Goal: Task Accomplishment & Management: Use online tool/utility

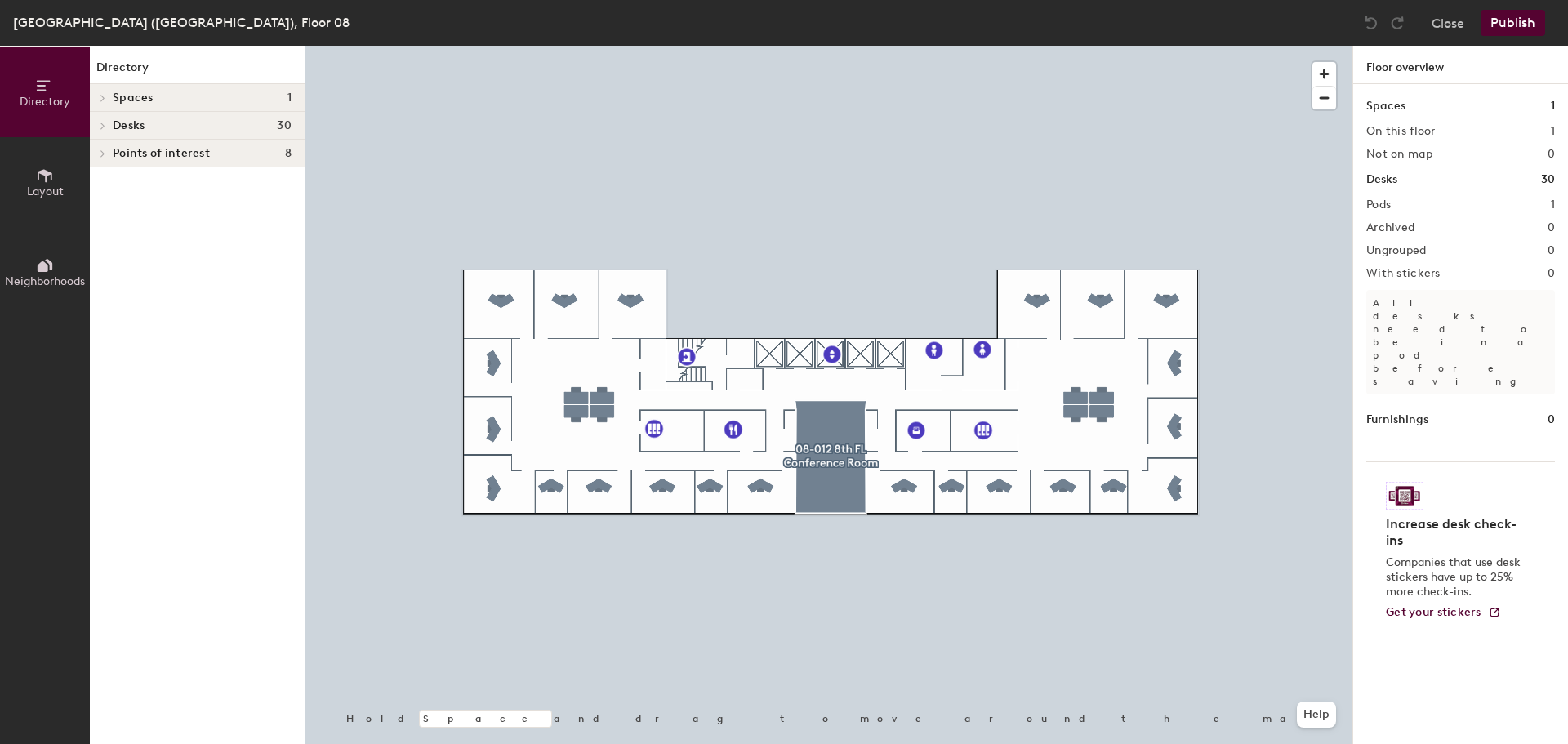
click at [36, 174] on button "Layout" at bounding box center [45, 182] width 90 height 90
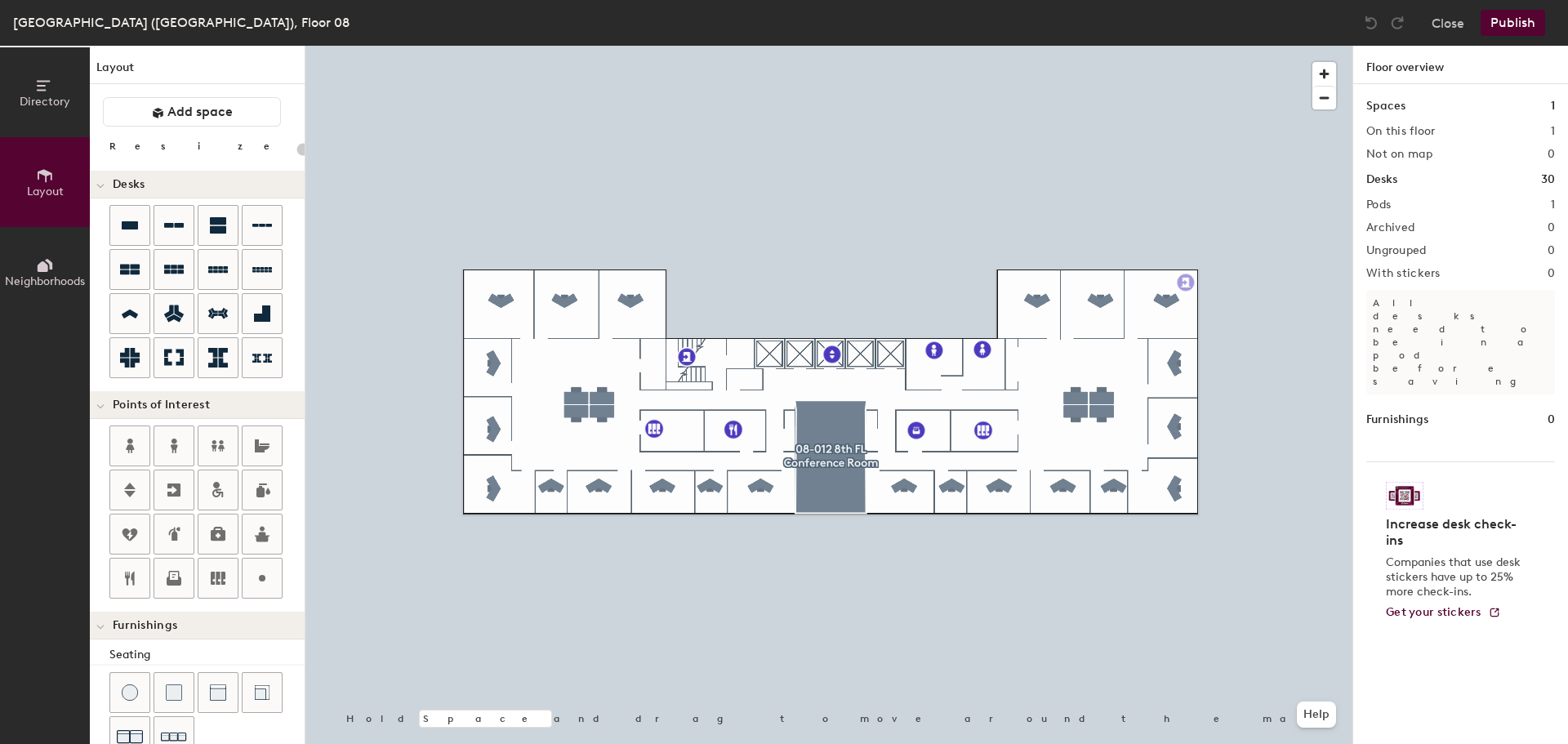
click at [1186, 283] on div "Directory Layout Neighborhoods Layout Add space Resize Desks Points of Interest…" at bounding box center [784, 395] width 1568 height 698
type input "20"
type input "Fire Escape"
click at [1240, 317] on span "Done" at bounding box center [1228, 319] width 49 height 28
click at [174, 537] on icon at bounding box center [175, 534] width 8 height 14
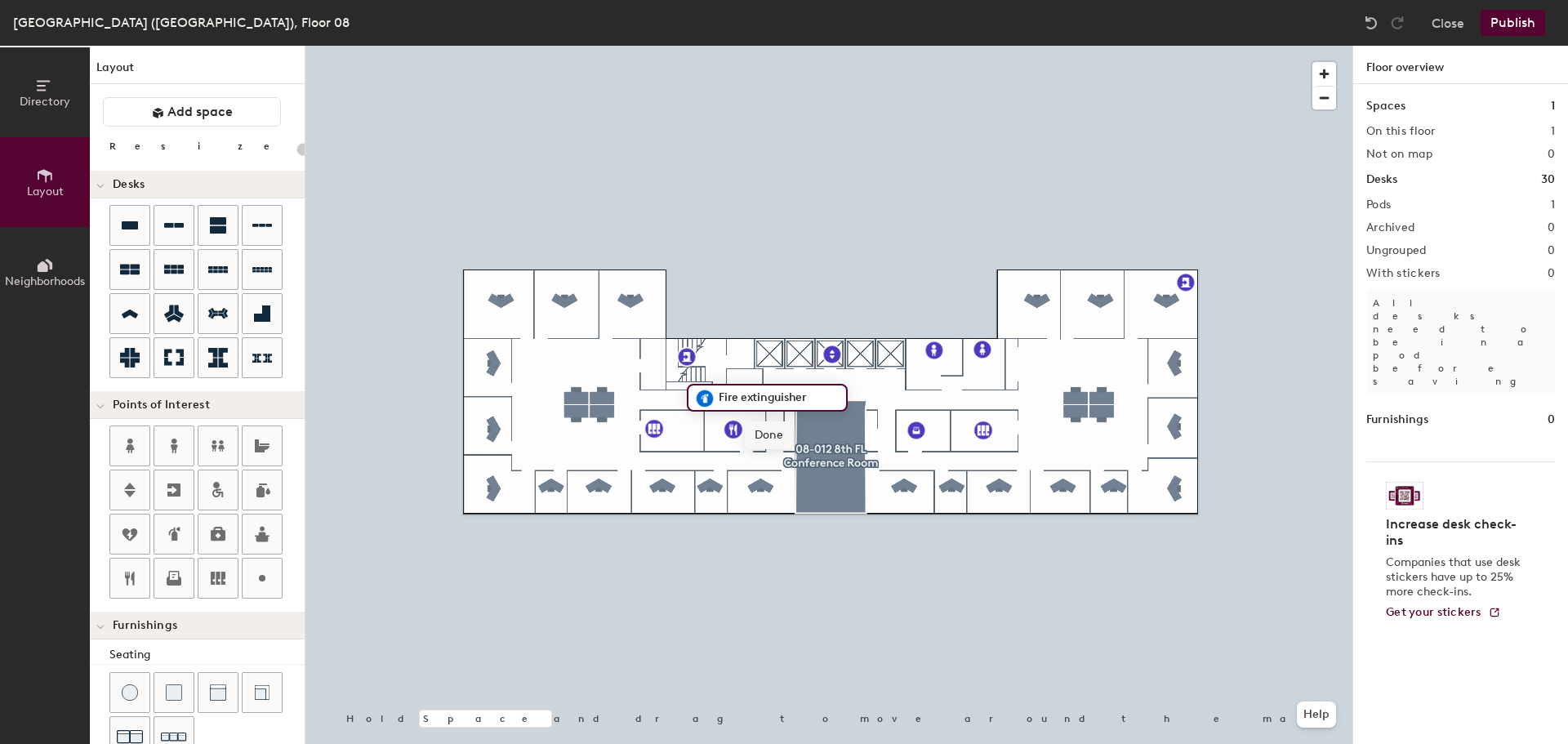
click at [770, 440] on span "Done" at bounding box center [769, 435] width 49 height 28
click at [169, 532] on icon at bounding box center [173, 534] width 20 height 20
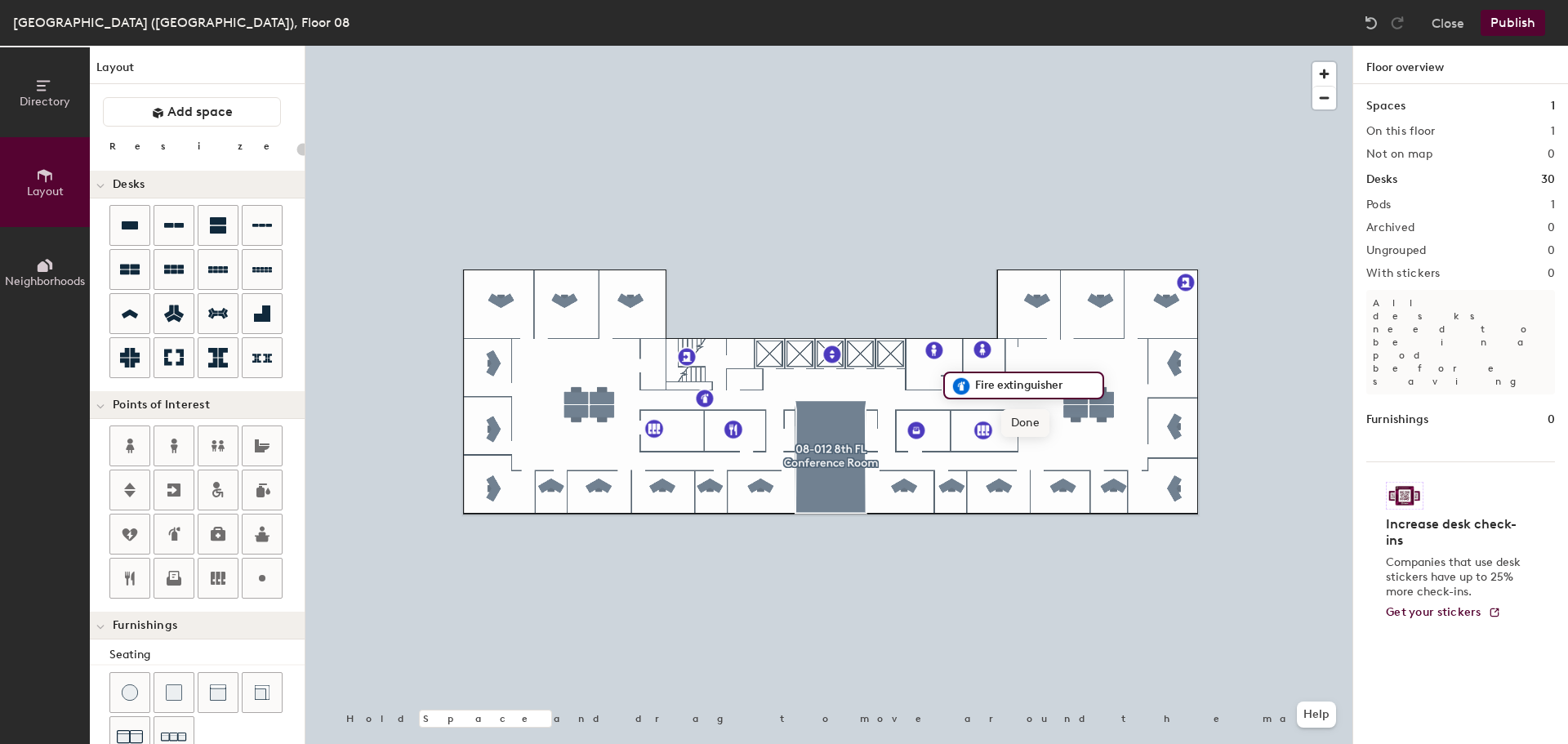
click at [1037, 424] on span "Done" at bounding box center [1026, 423] width 49 height 28
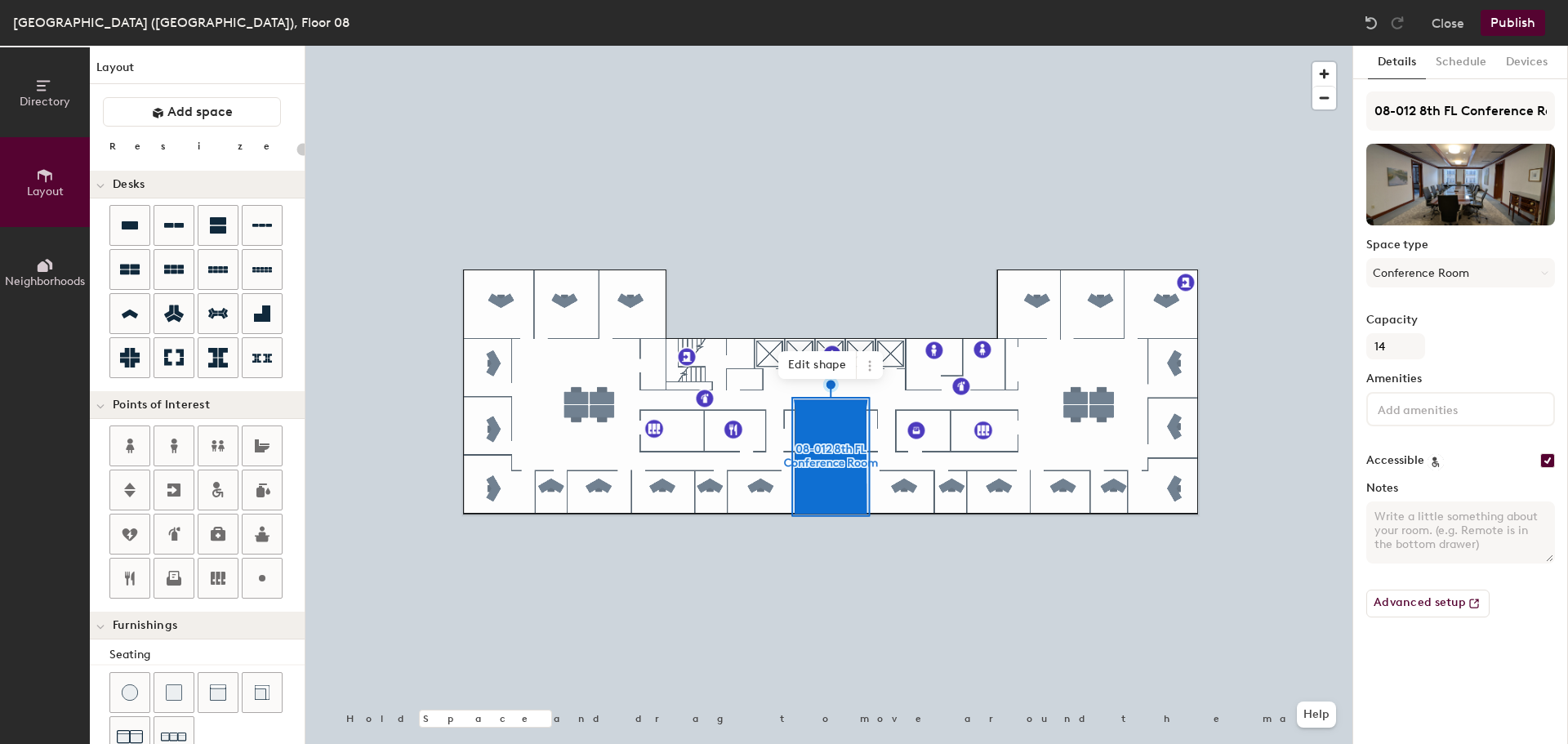
click at [1528, 23] on button "Publish" at bounding box center [1513, 23] width 64 height 26
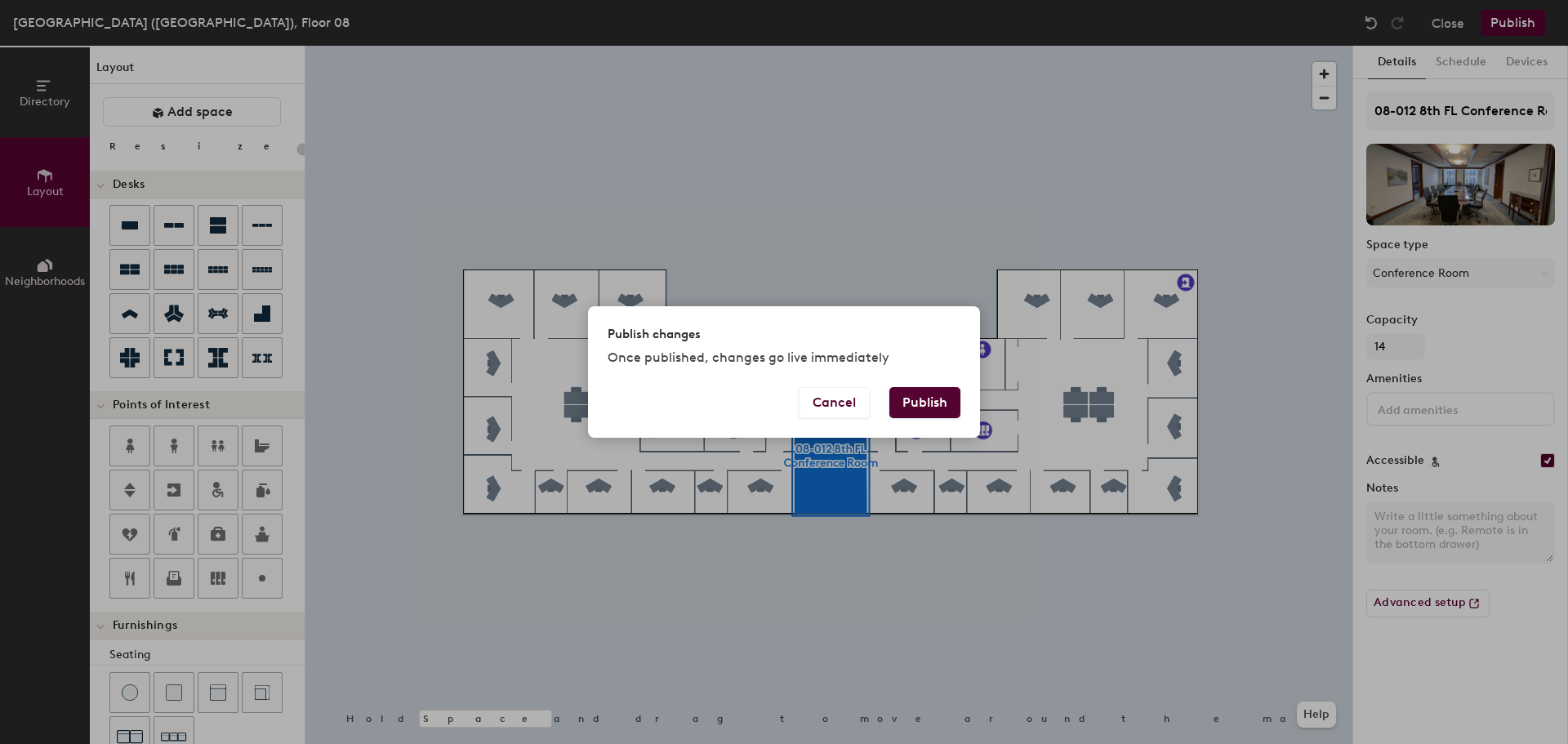
click at [920, 410] on button "Publish" at bounding box center [925, 402] width 71 height 31
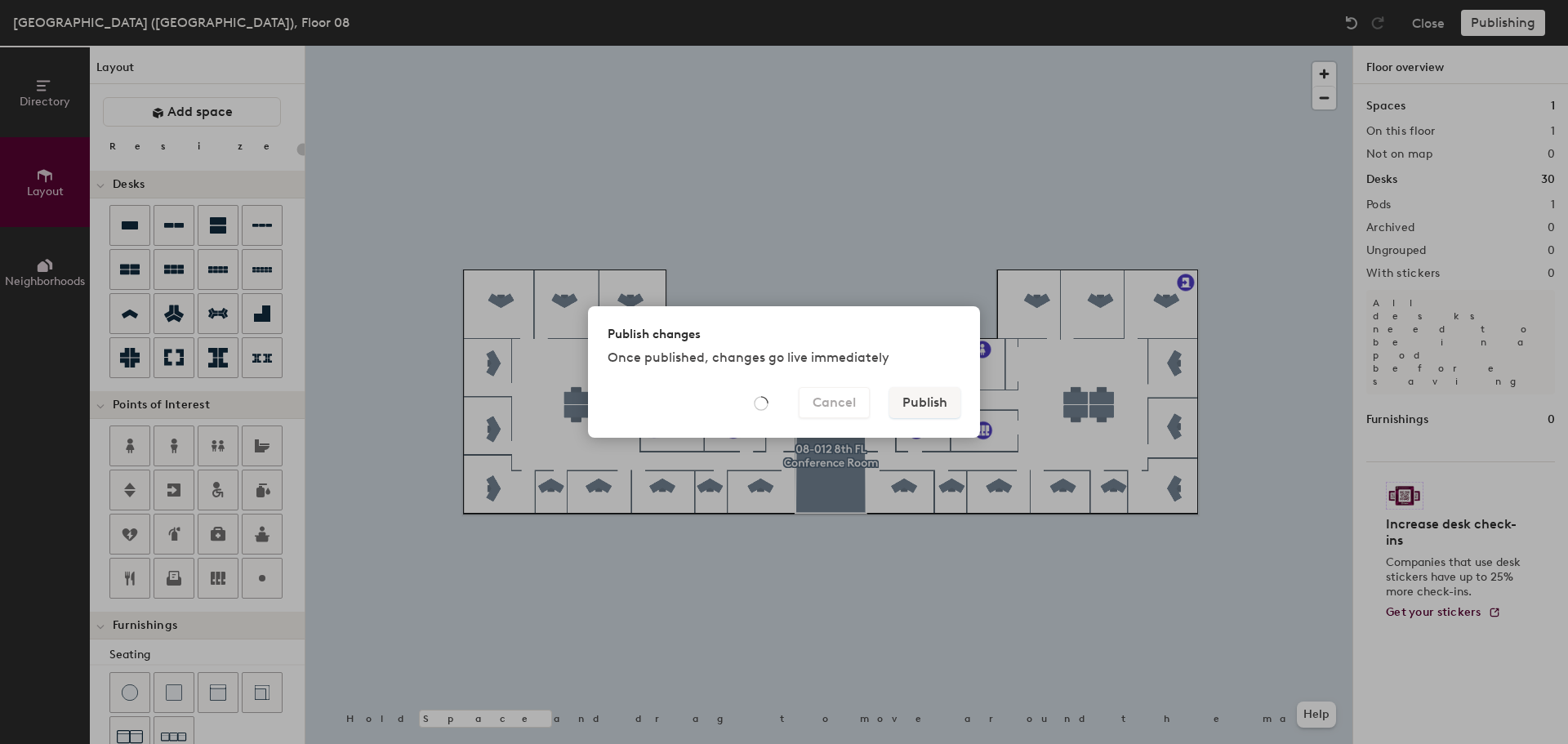
type input "20"
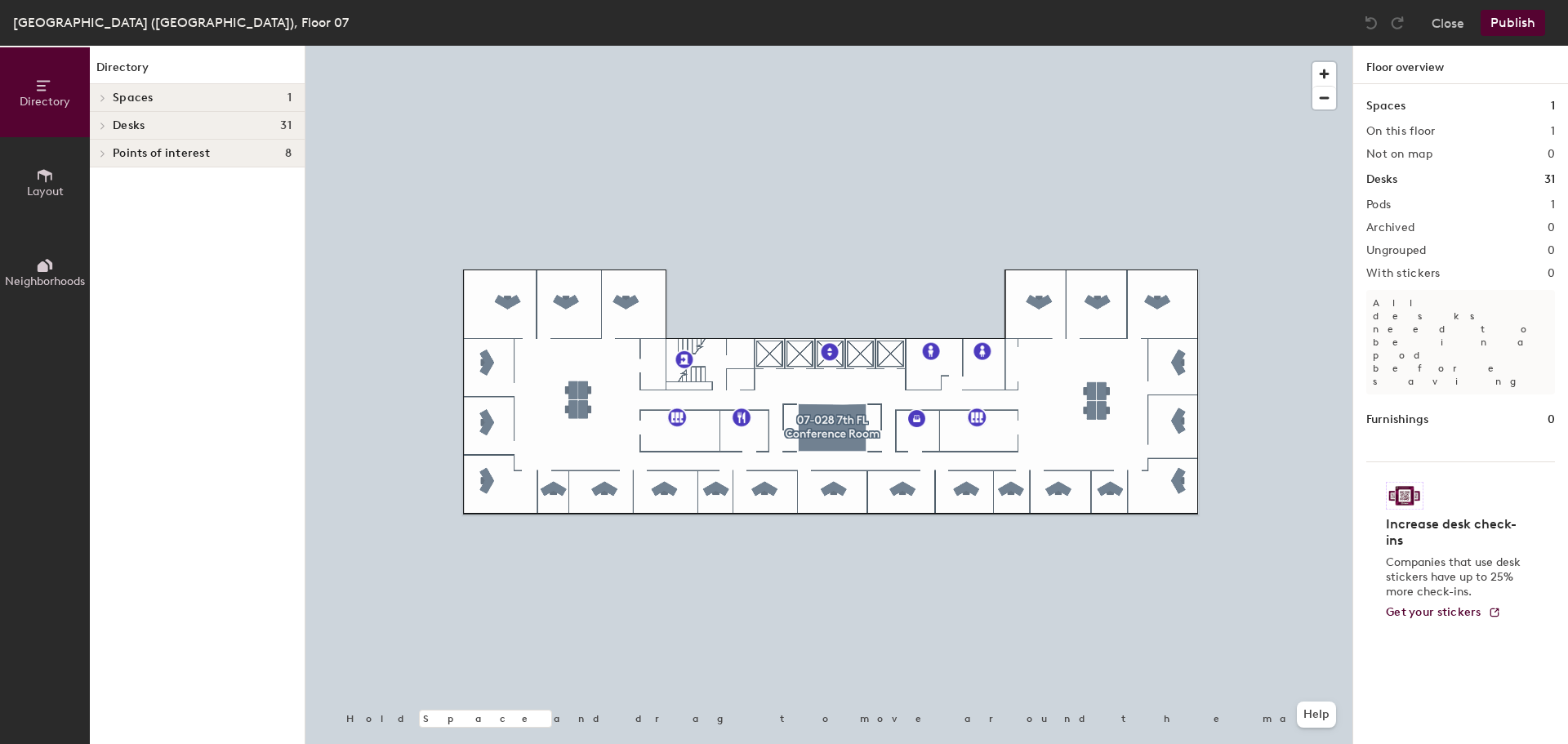
click at [63, 174] on button "Layout" at bounding box center [45, 182] width 90 height 90
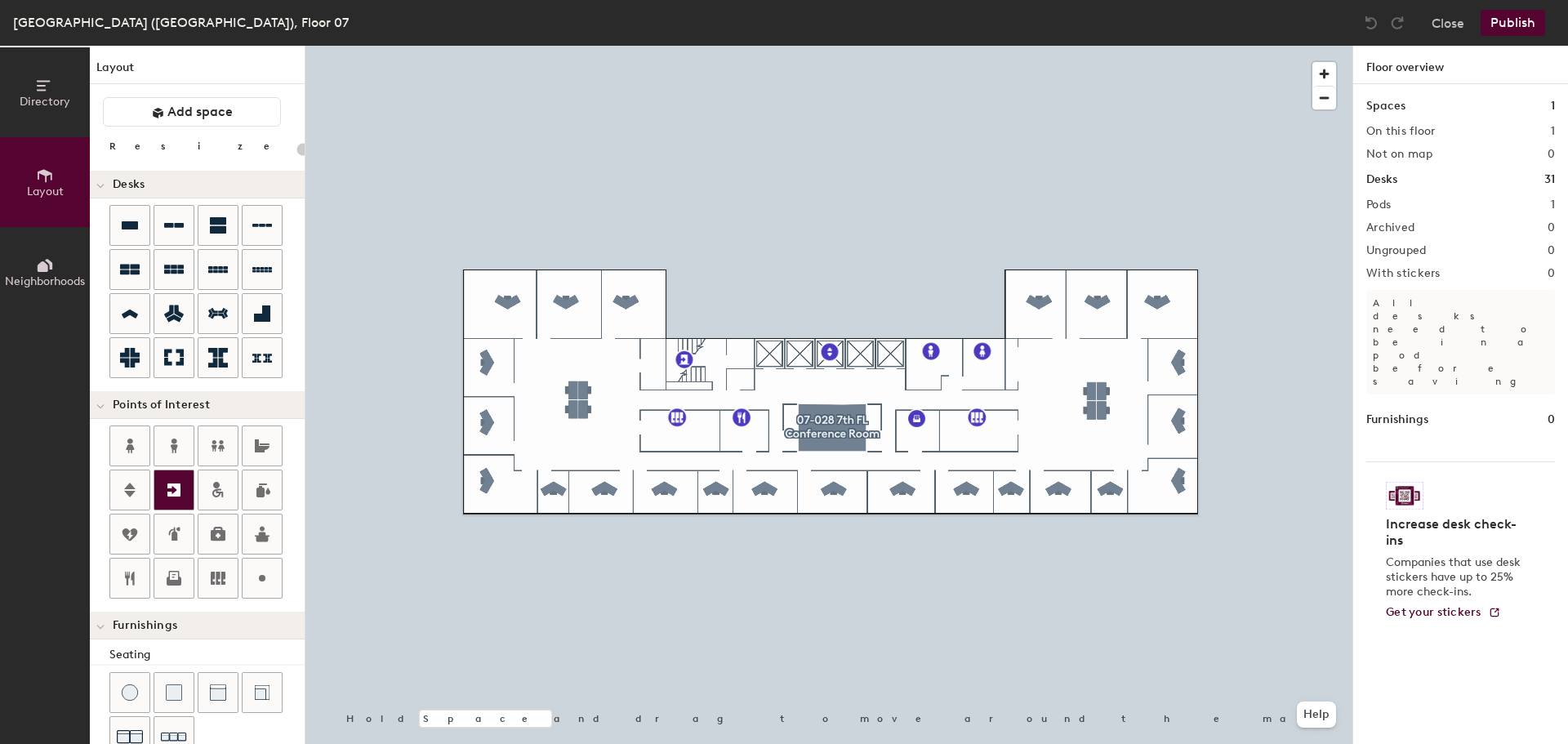
click at [170, 483] on icon at bounding box center [173, 490] width 20 height 20
type input "20"
type input "Fire Escape"
click at [1238, 320] on span "Done" at bounding box center [1226, 323] width 49 height 28
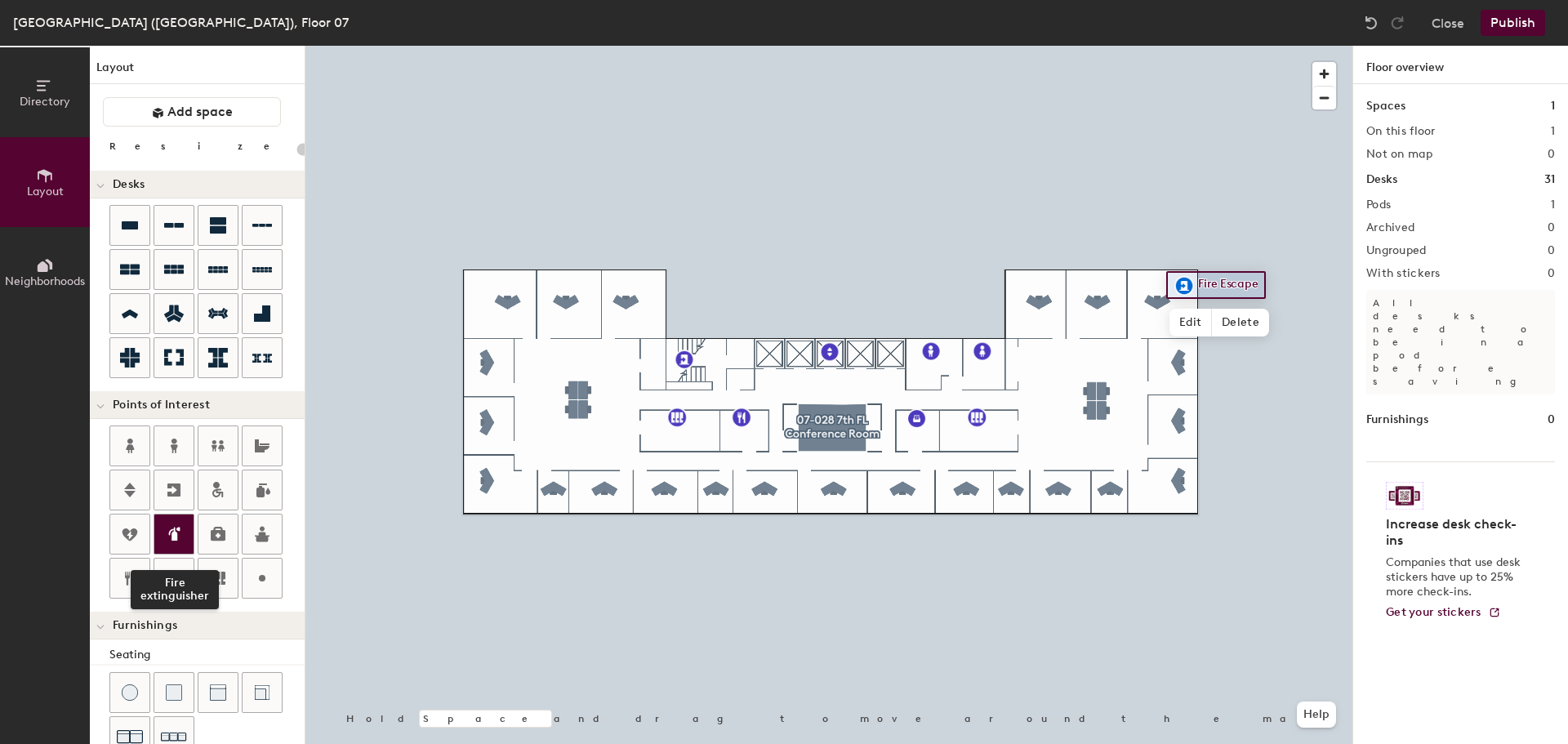
click at [176, 528] on icon at bounding box center [173, 534] width 20 height 20
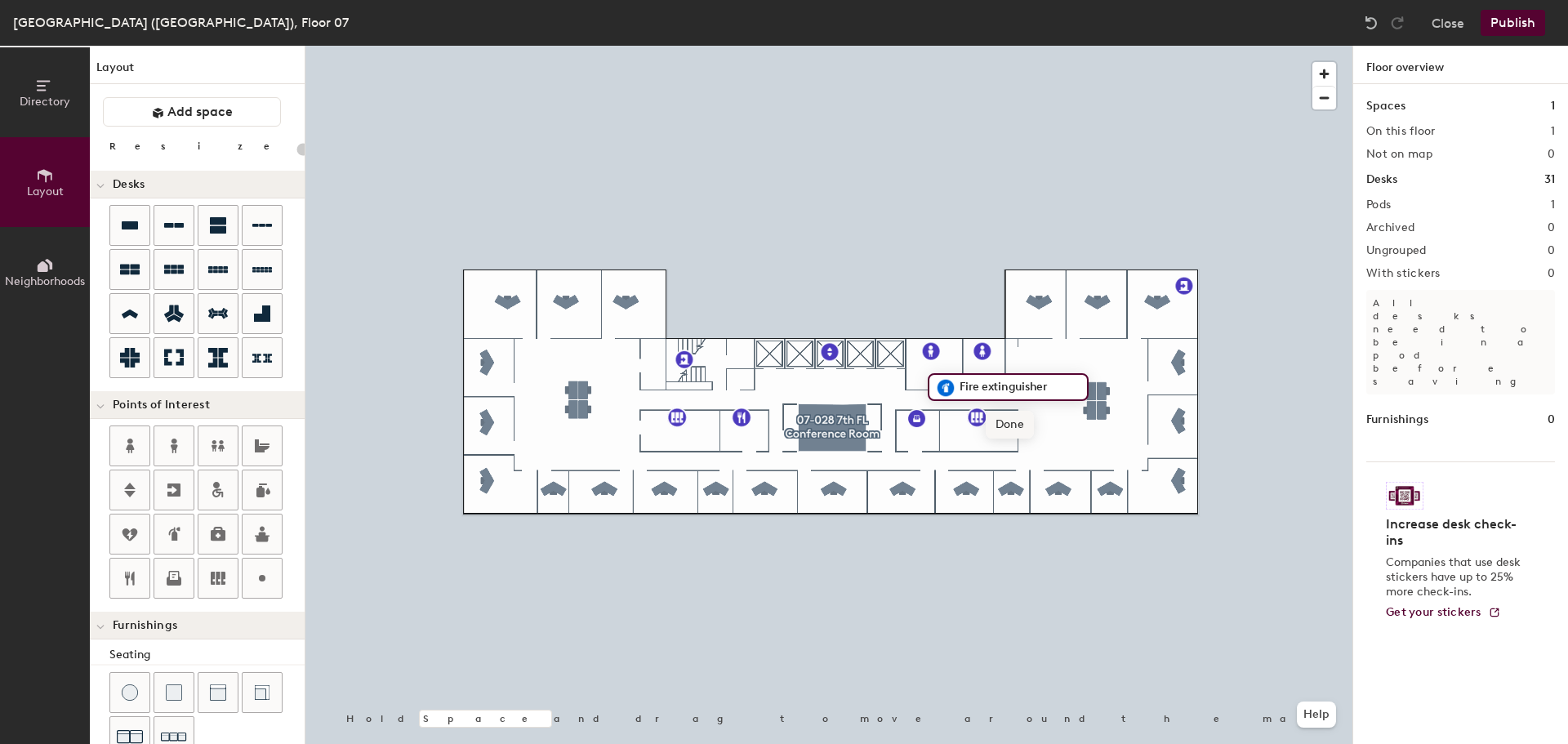
click at [1003, 420] on span "Done" at bounding box center [1010, 425] width 49 height 28
click at [168, 527] on icon at bounding box center [173, 534] width 20 height 20
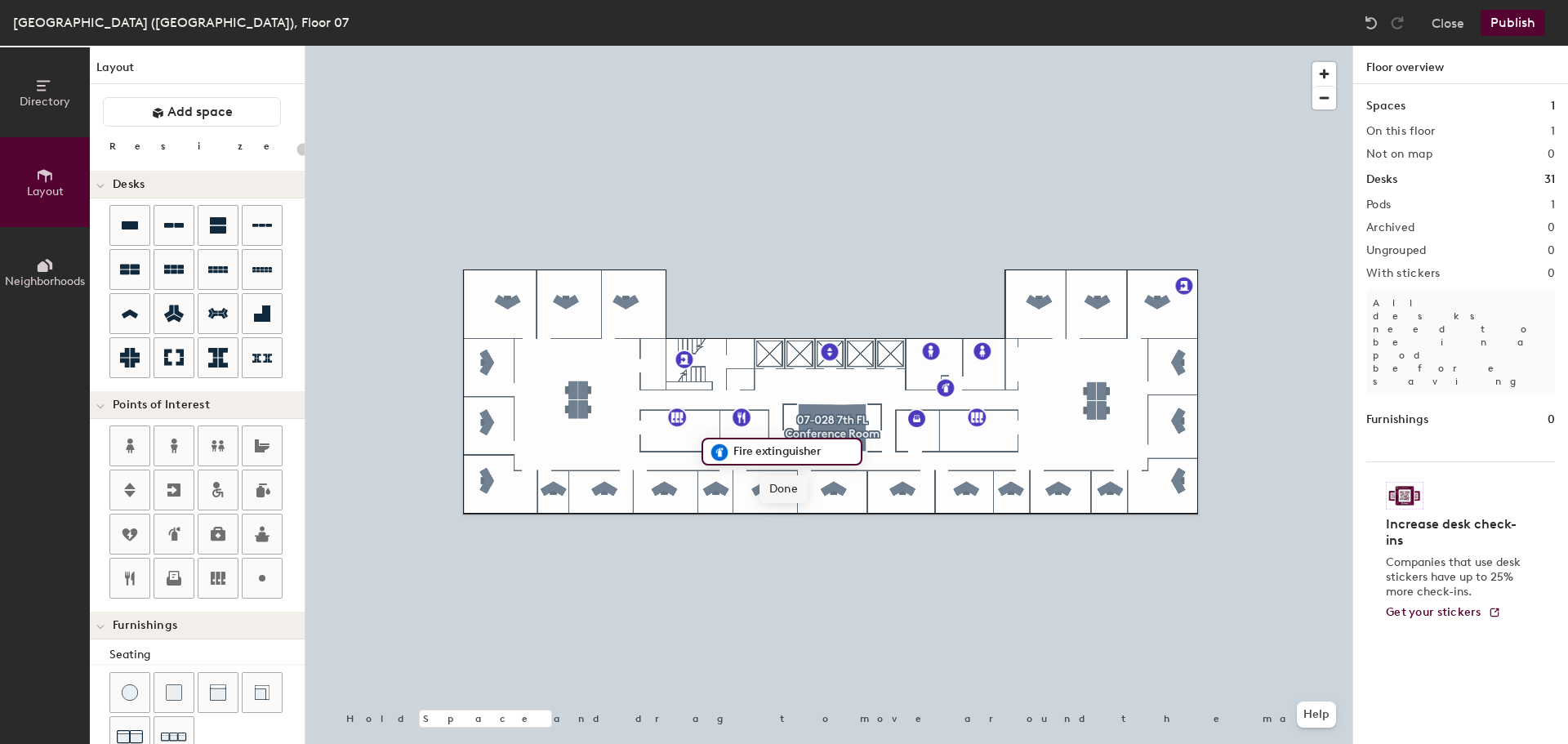
click at [776, 490] on span "Done" at bounding box center [784, 489] width 49 height 28
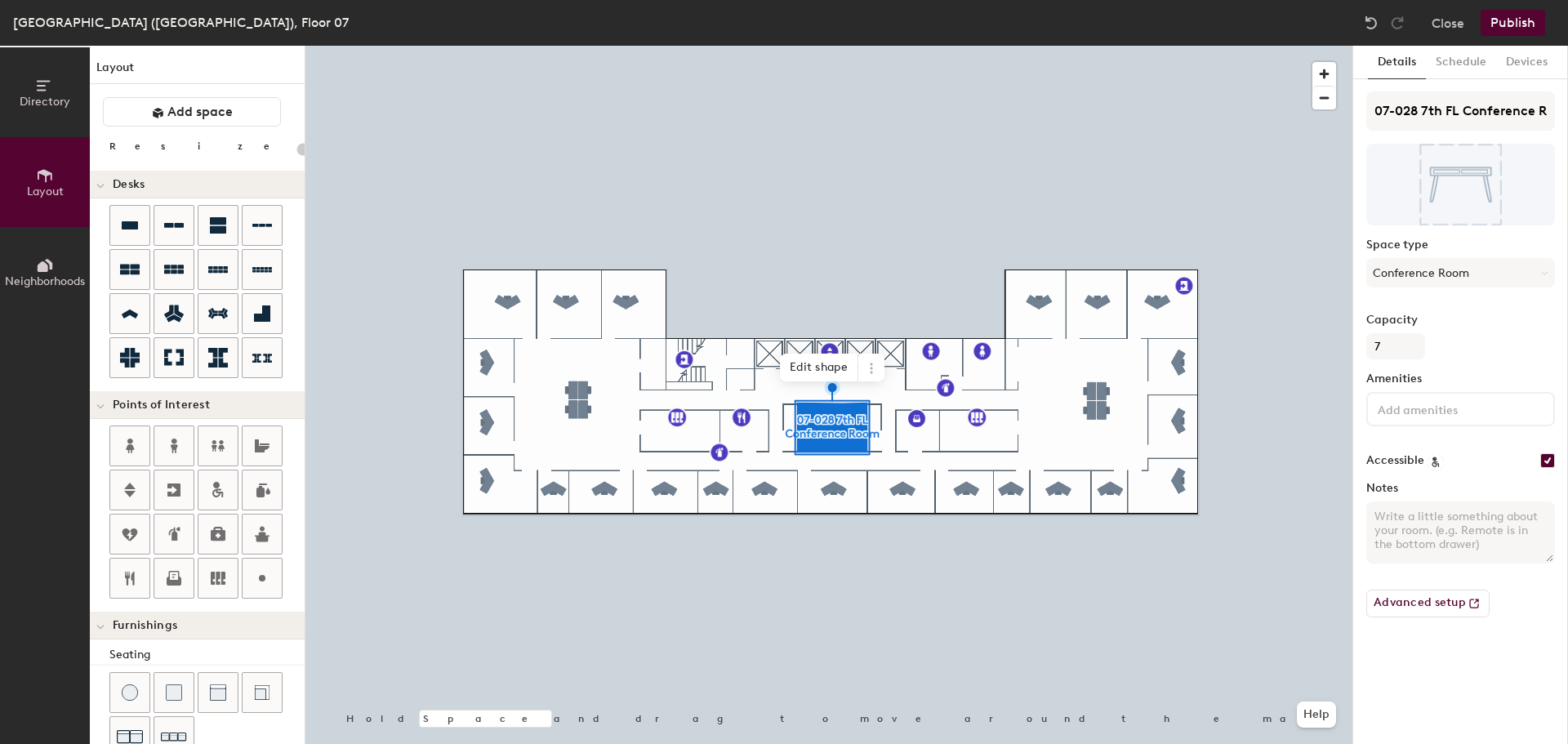
click at [1506, 23] on button "Publish" at bounding box center [1513, 23] width 64 height 26
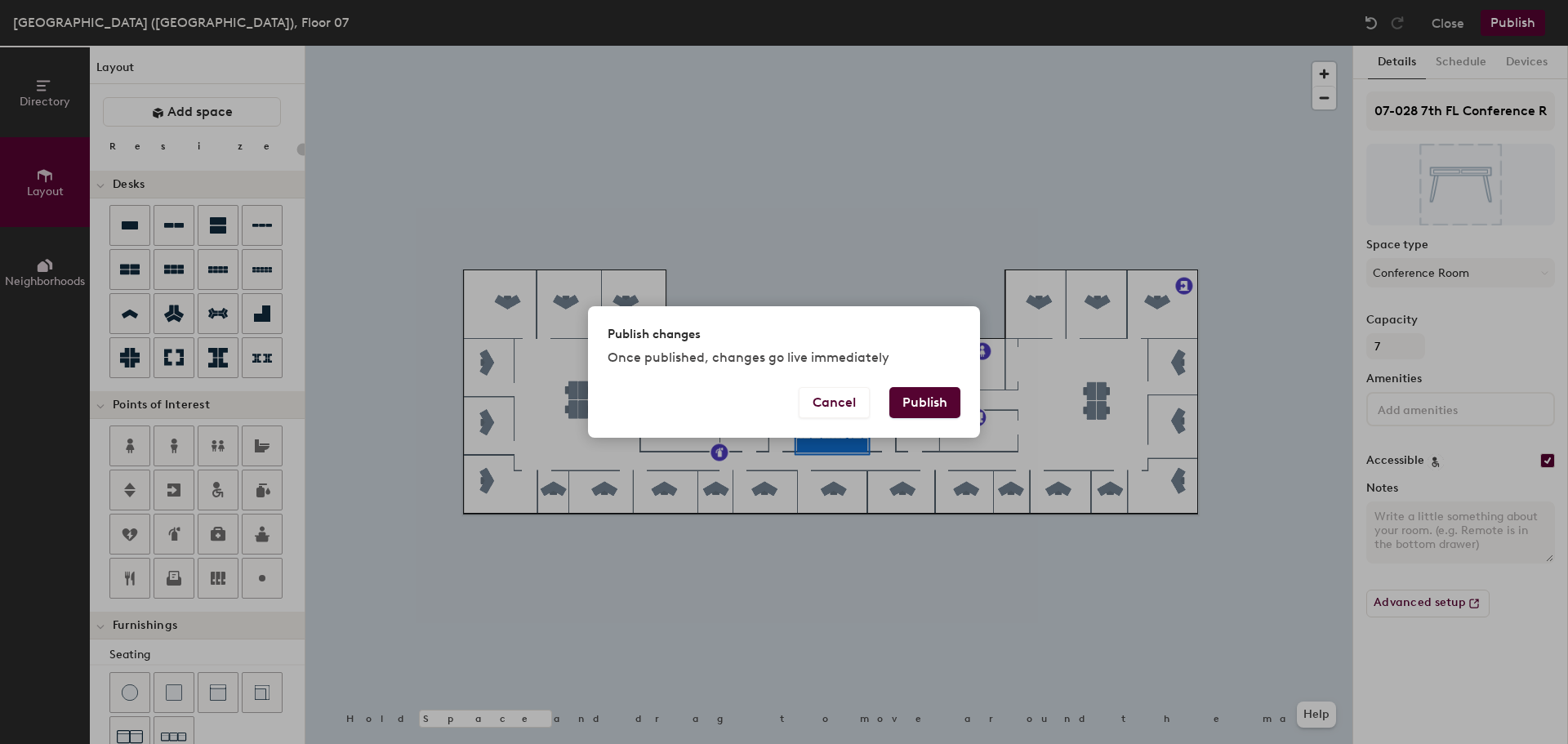
click at [940, 401] on button "Publish" at bounding box center [925, 402] width 71 height 31
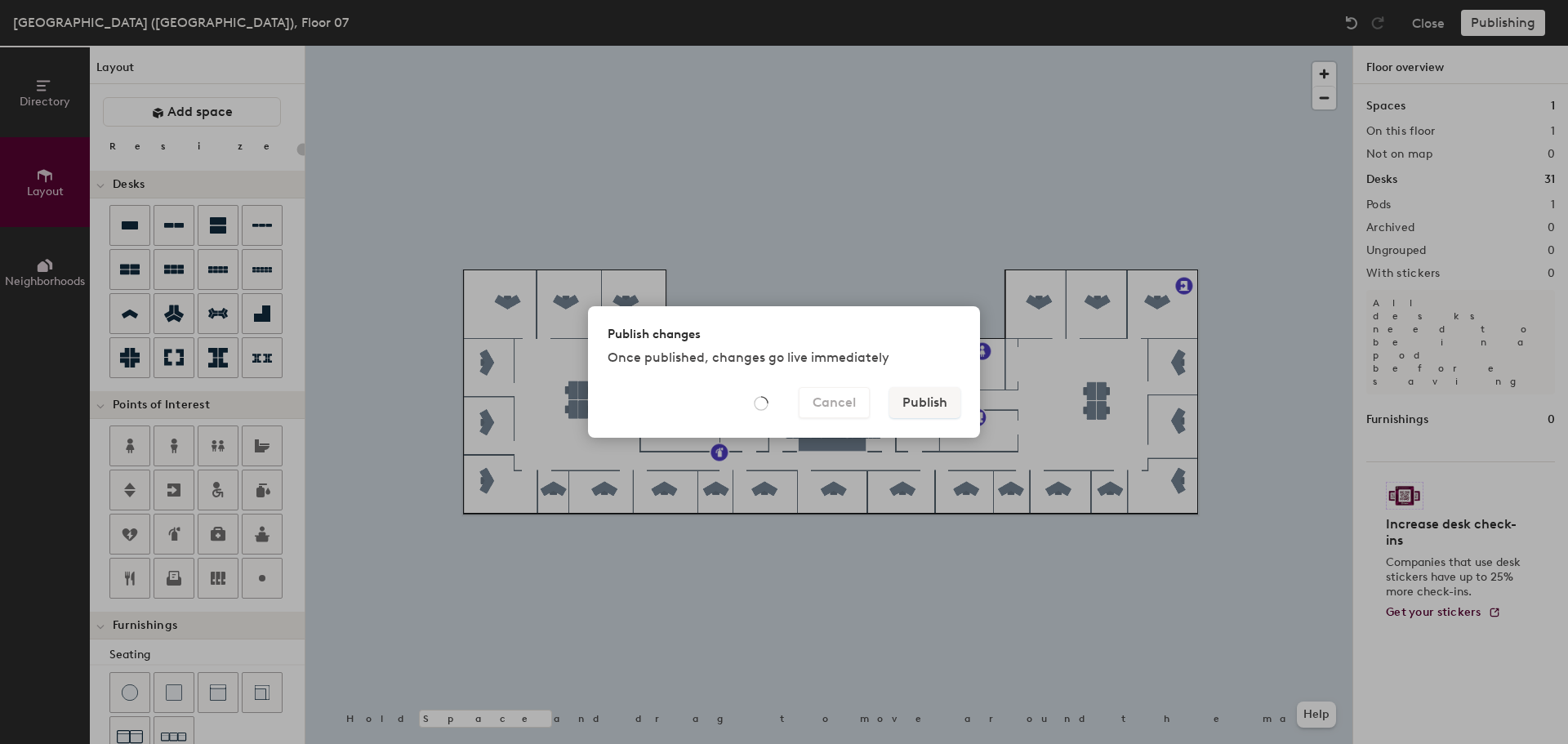
type input "20"
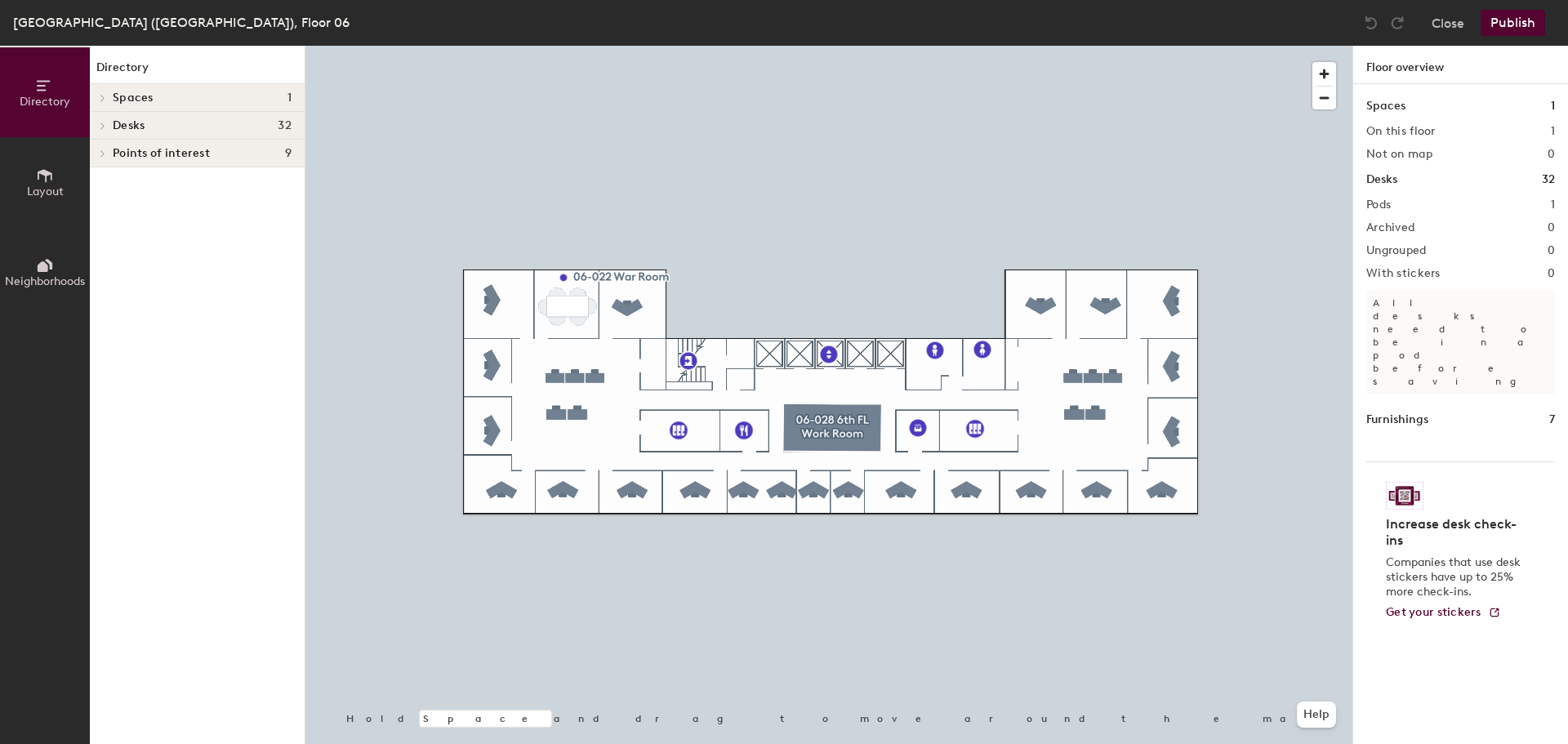
click at [61, 193] on span "Layout" at bounding box center [45, 192] width 36 height 14
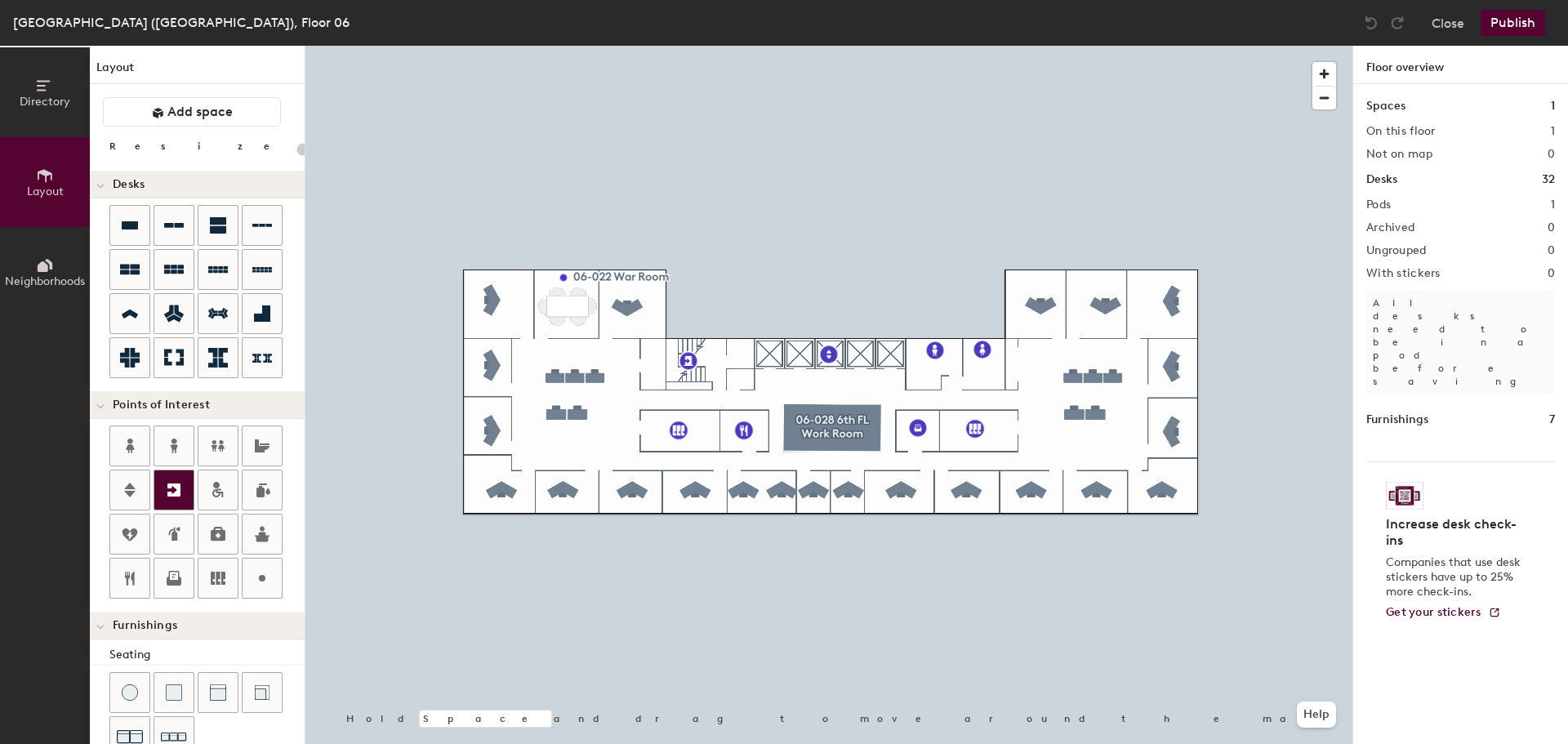
click at [171, 482] on icon at bounding box center [173, 490] width 20 height 20
type input "20"
type input "Fire Escape"
click at [1230, 324] on span "Done" at bounding box center [1230, 319] width 49 height 28
click at [186, 534] on div at bounding box center [173, 533] width 39 height 39
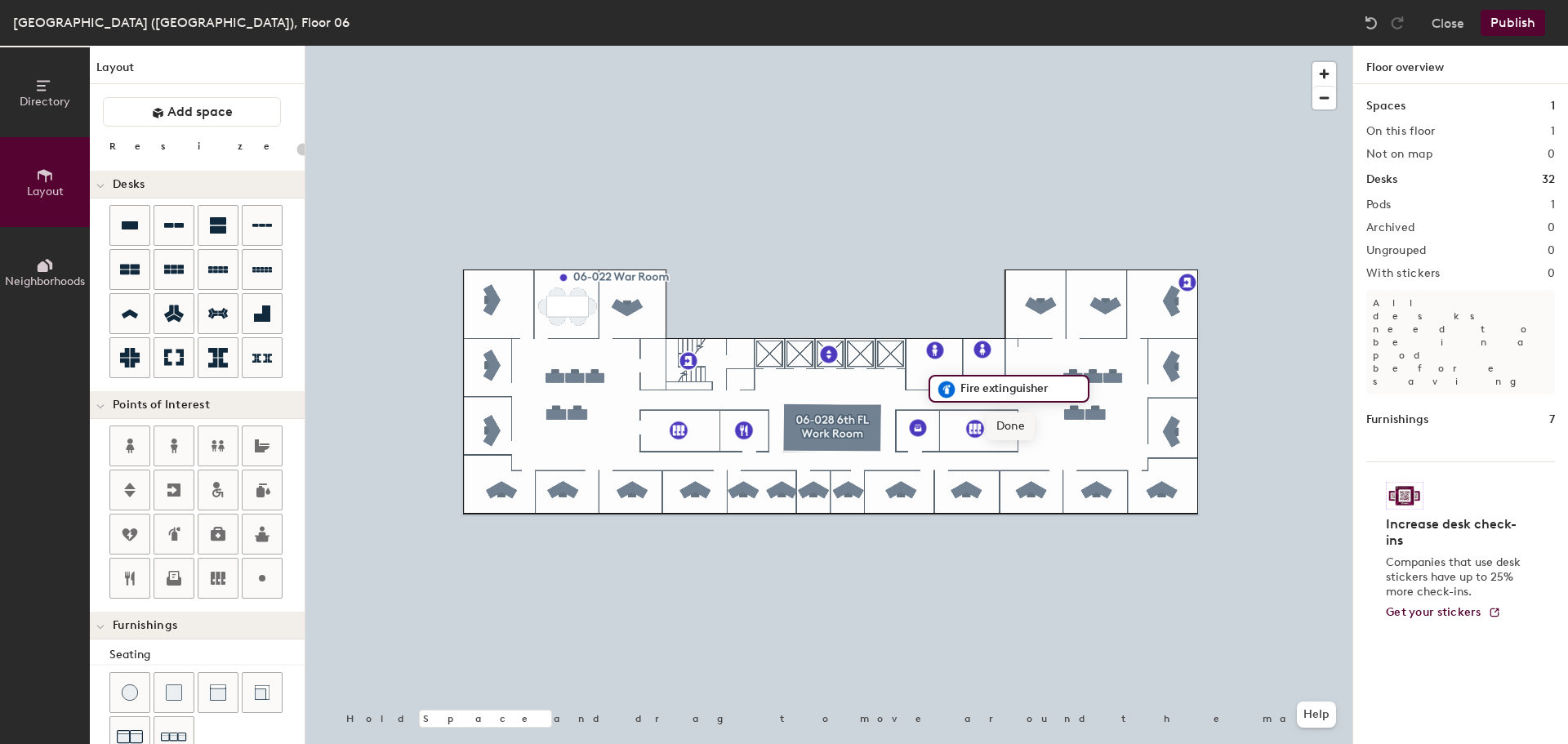
click at [1017, 428] on span "Done" at bounding box center [1011, 427] width 49 height 28
click at [175, 526] on icon at bounding box center [173, 534] width 20 height 20
click at [794, 493] on span "Done" at bounding box center [788, 492] width 49 height 28
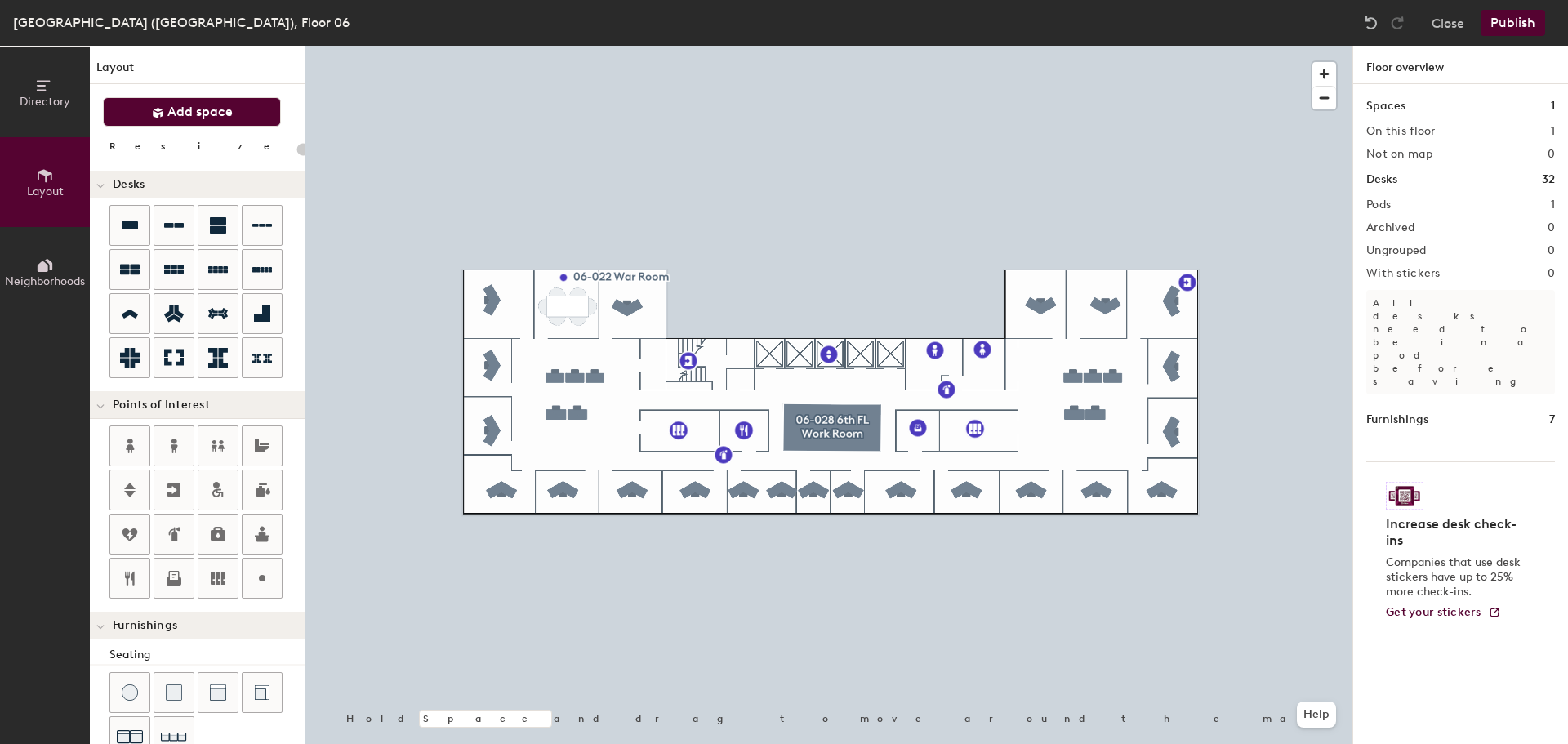
click at [263, 108] on button "Add space" at bounding box center [192, 112] width 178 height 29
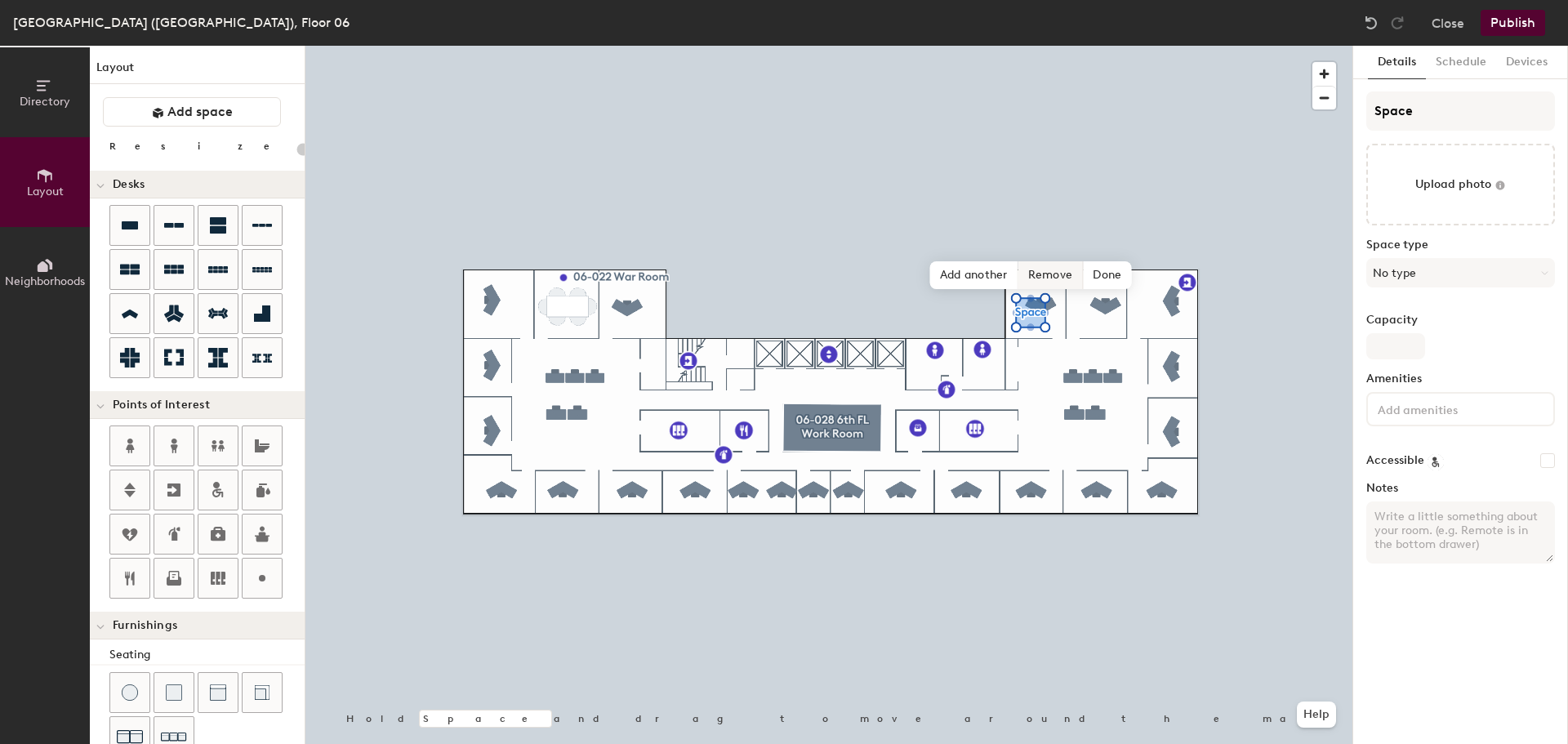
click at [1053, 277] on span "Remove" at bounding box center [1051, 275] width 65 height 28
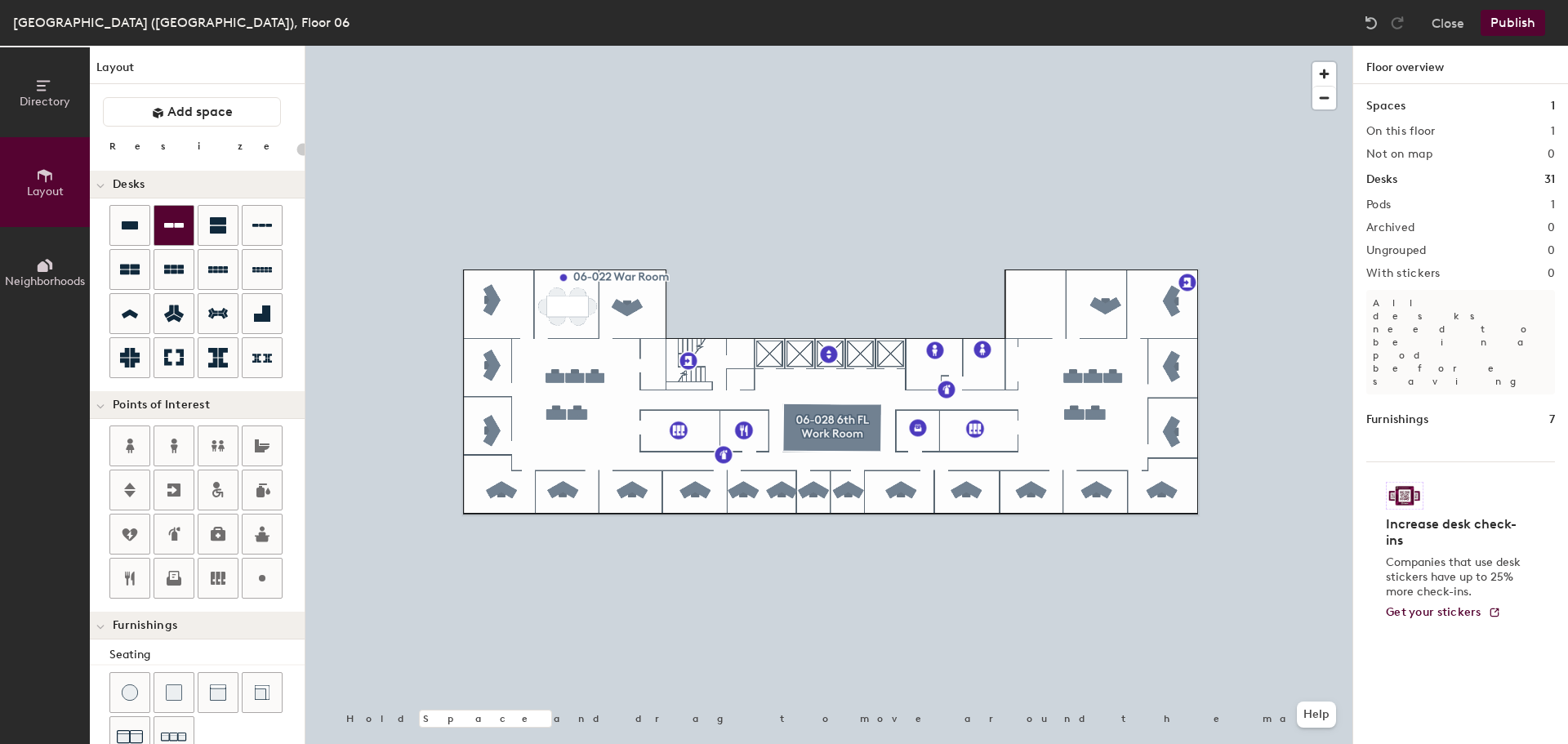
click at [177, 232] on icon at bounding box center [173, 225] width 20 height 20
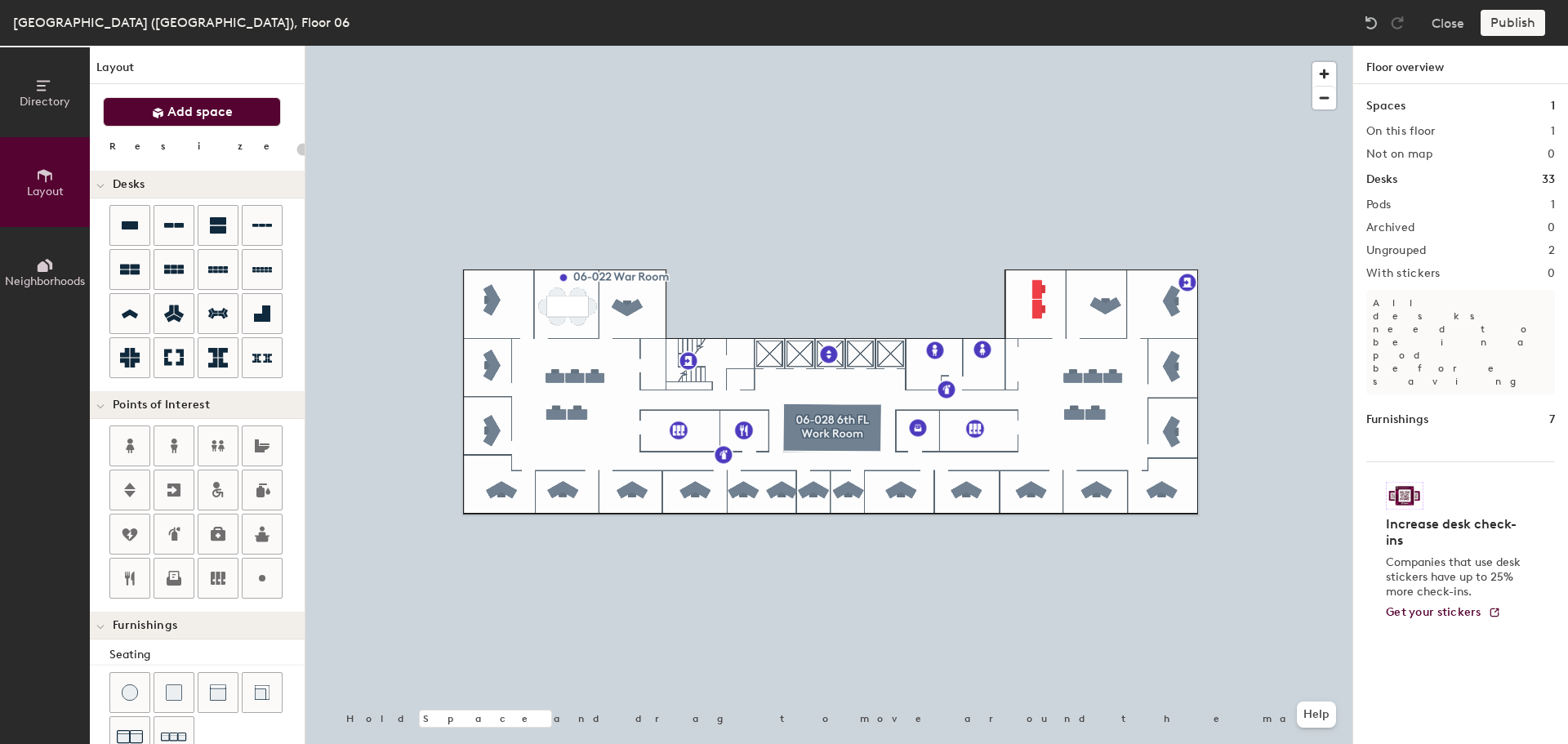
click at [218, 109] on span "Add space" at bounding box center [199, 112] width 65 height 16
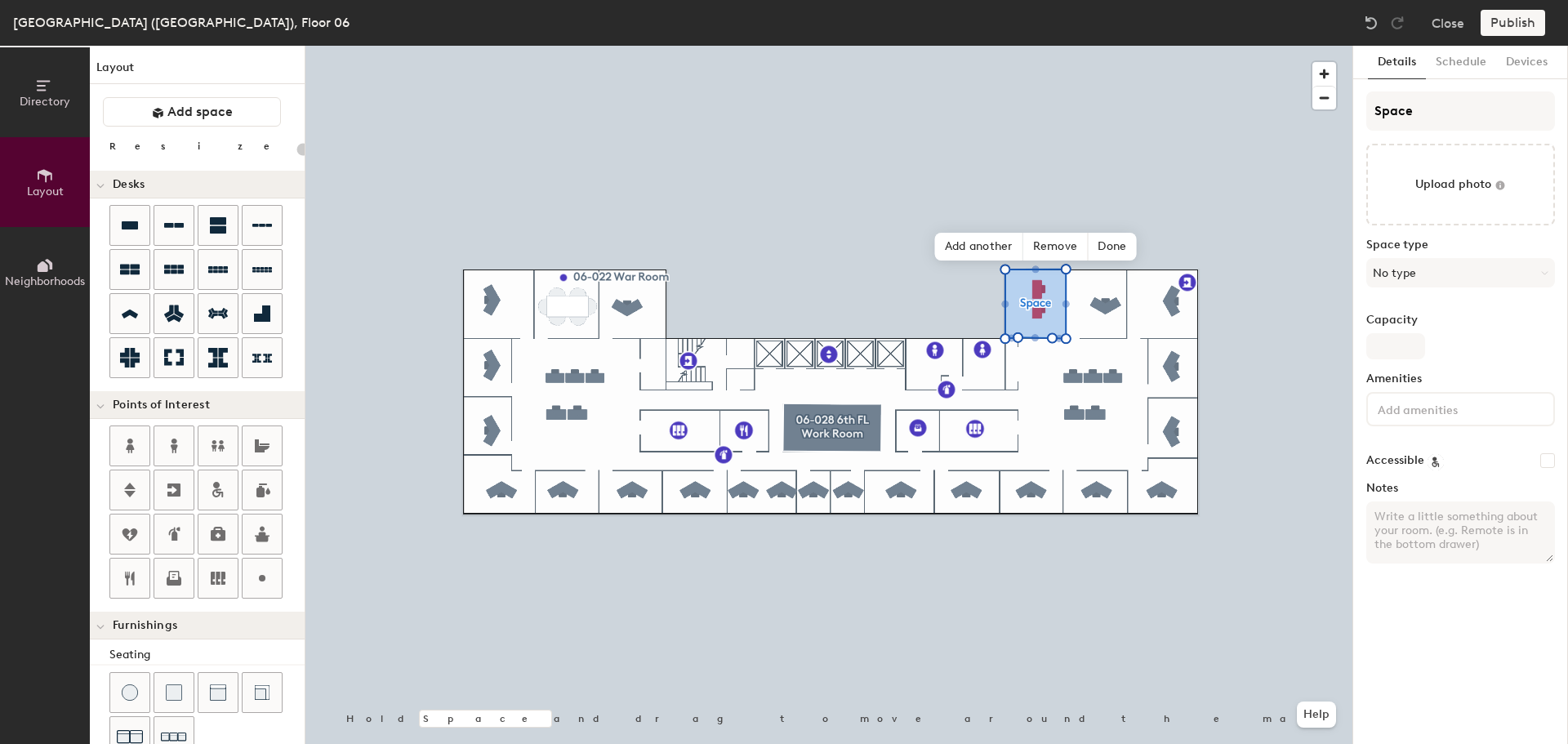
type input "20"
click at [1440, 108] on input "Space" at bounding box center [1461, 110] width 189 height 39
type input "C"
type input "20"
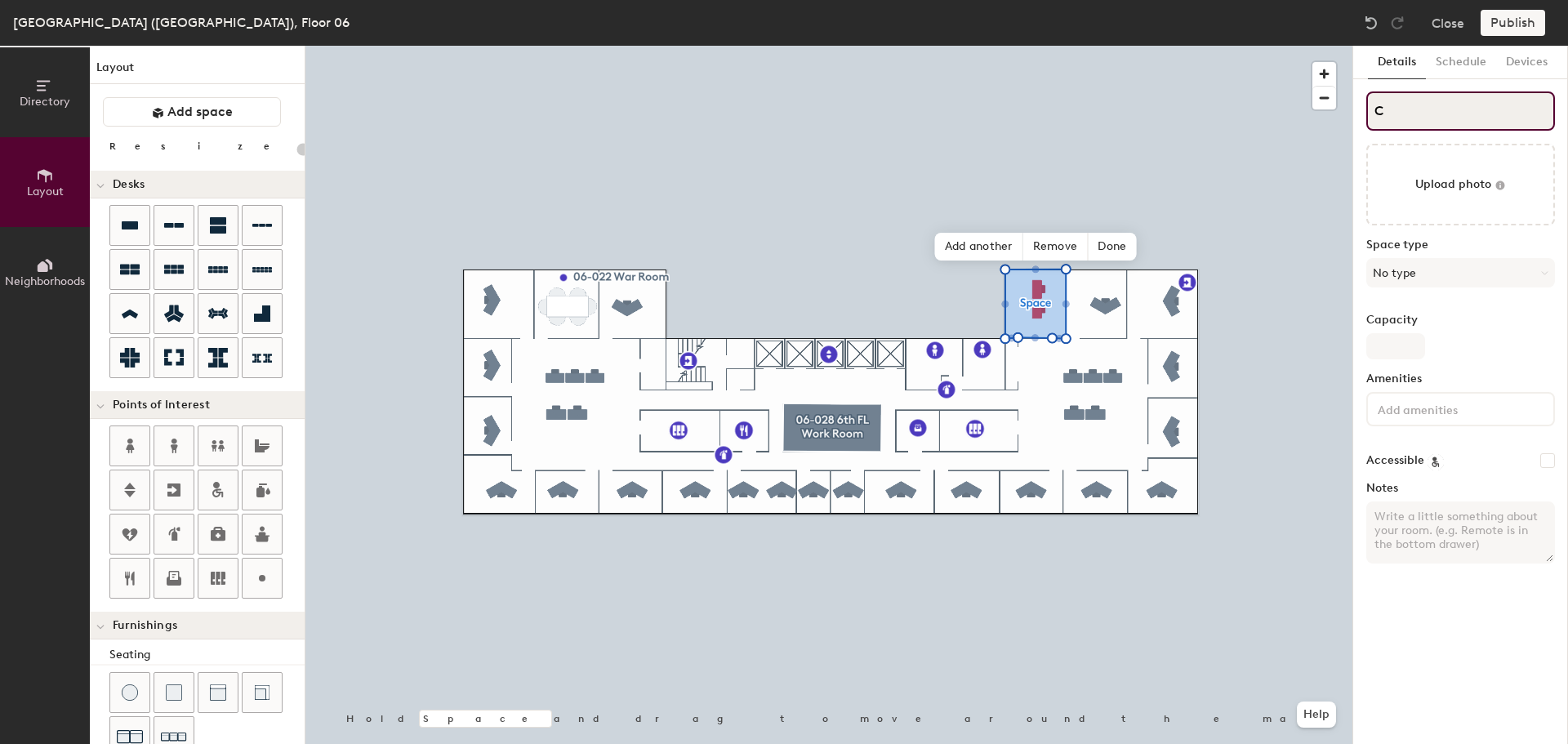
type input "Co"
type input "20"
type input "Con"
type input "20"
type input "Confere"
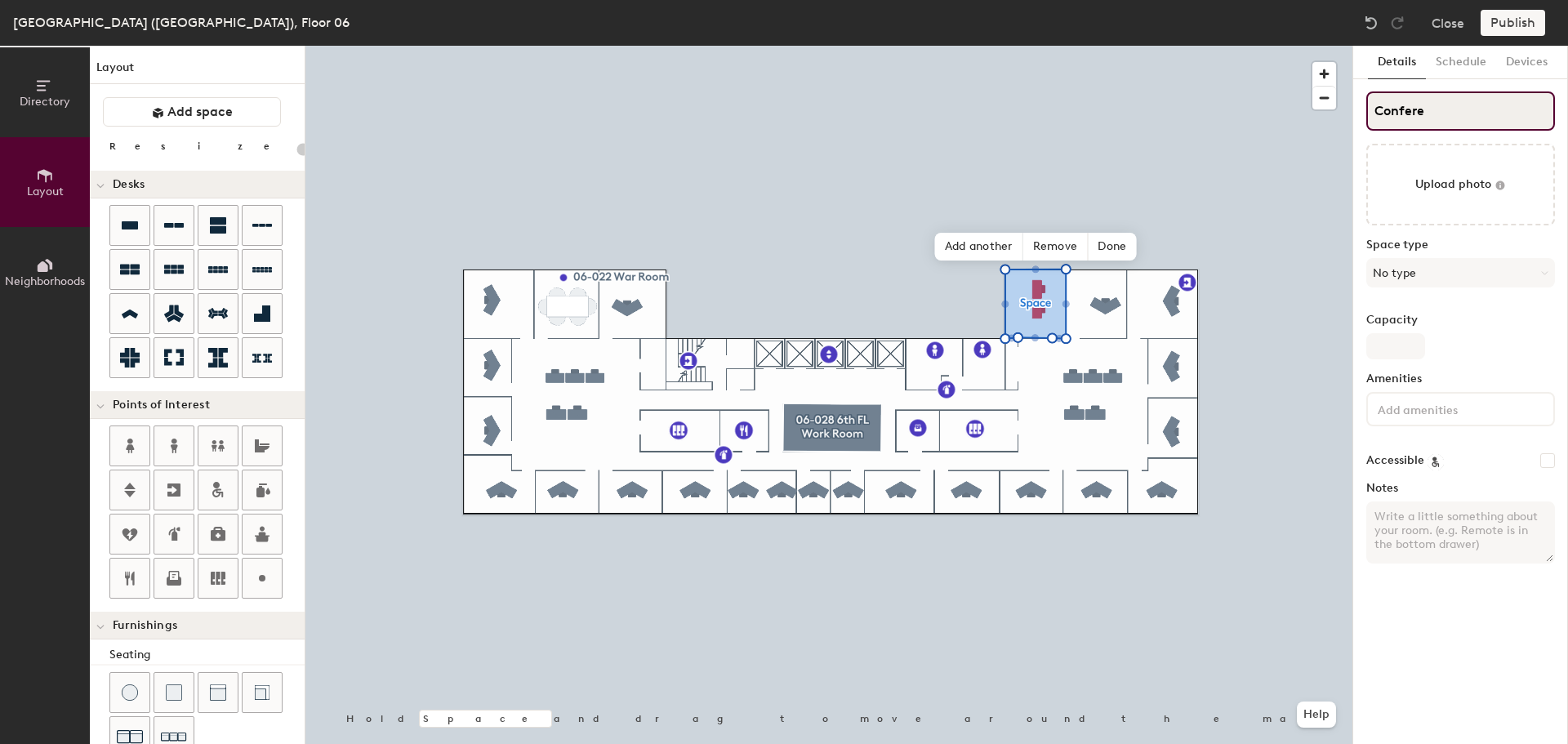
type input "20"
type input "Conference"
type input "20"
type input "Conference"
type input "20"
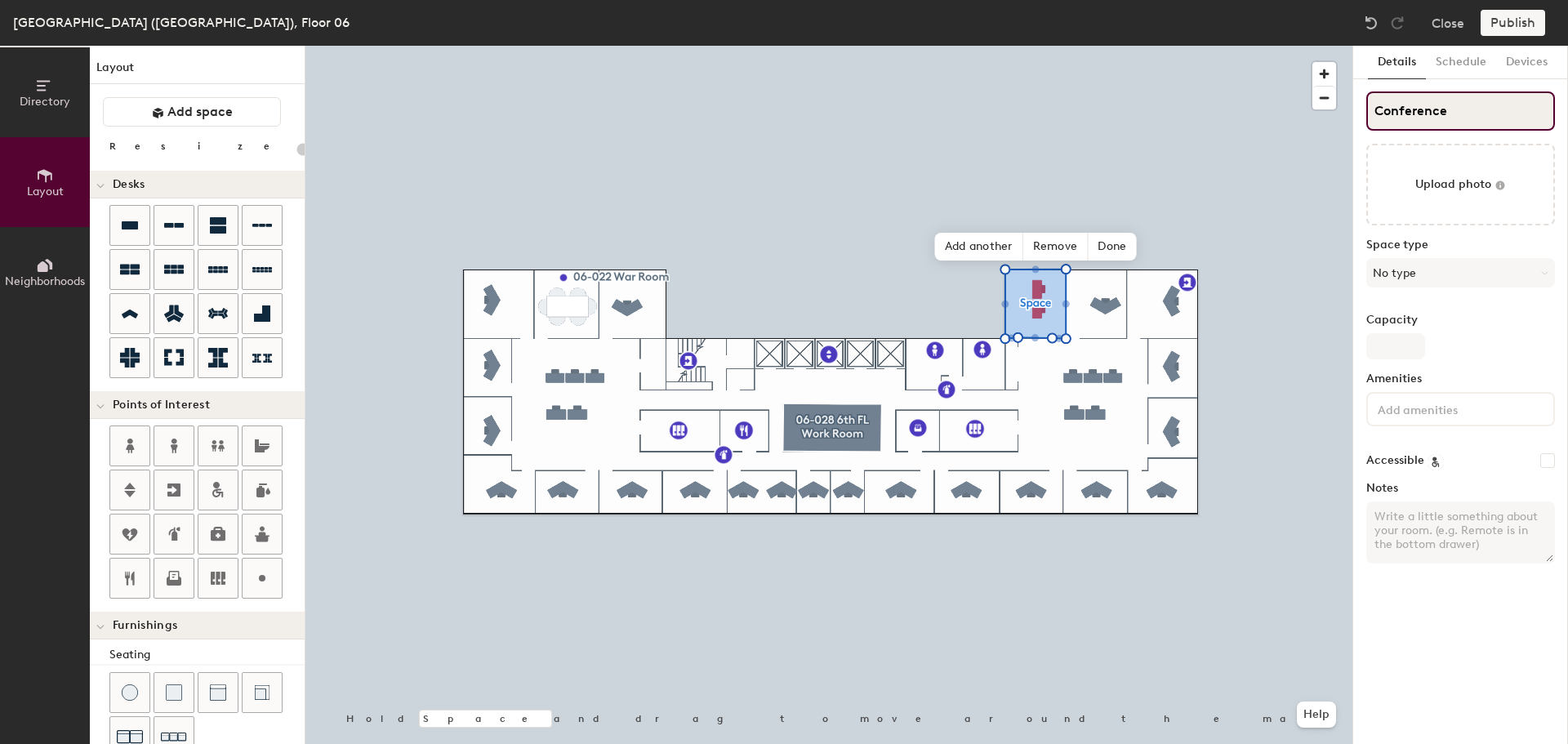
type input "Conference R"
type input "20"
type input "Conference Roo"
type input "20"
type input "Conference Room"
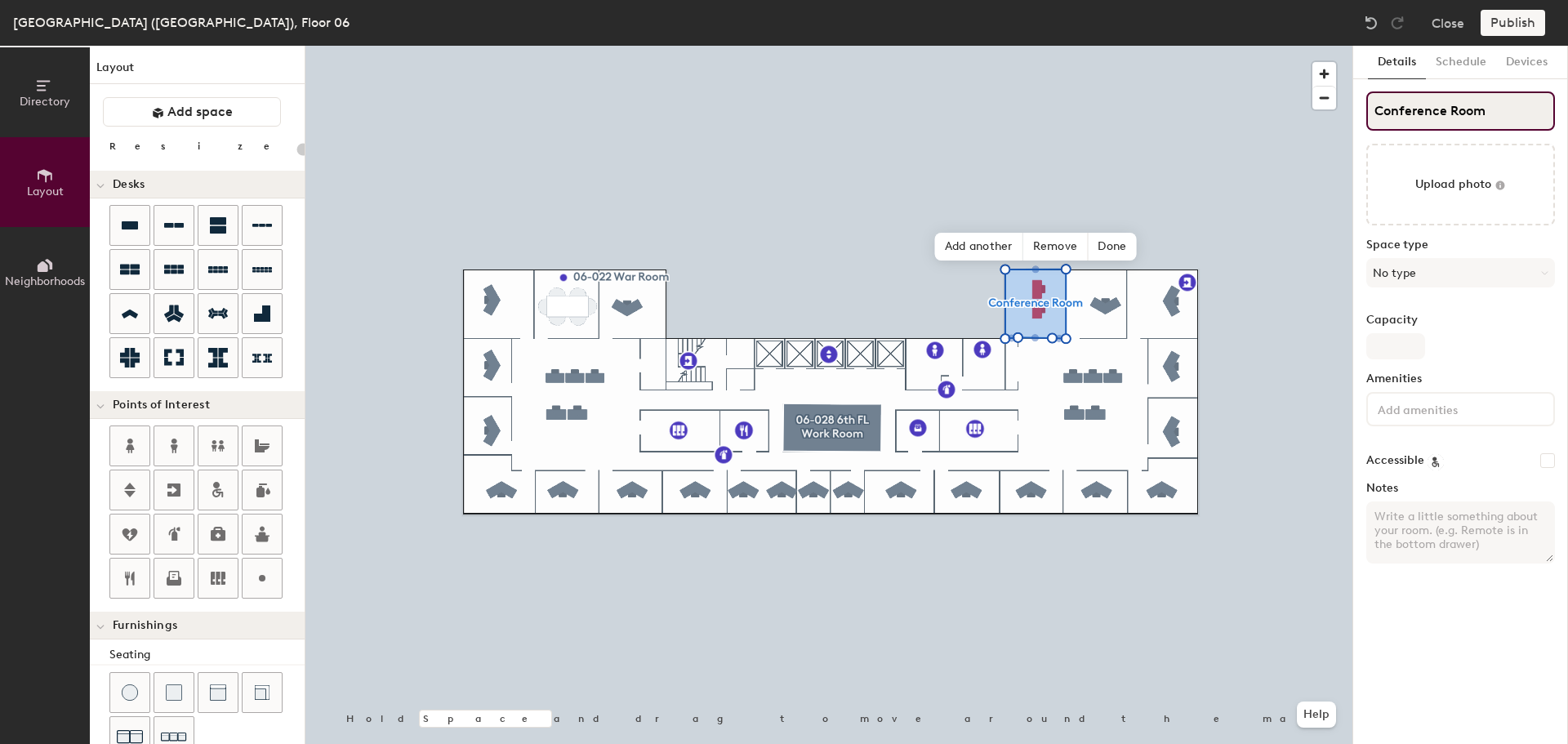
type input "20"
type input "Conference Room"
click at [1428, 267] on button "No type" at bounding box center [1461, 273] width 189 height 29
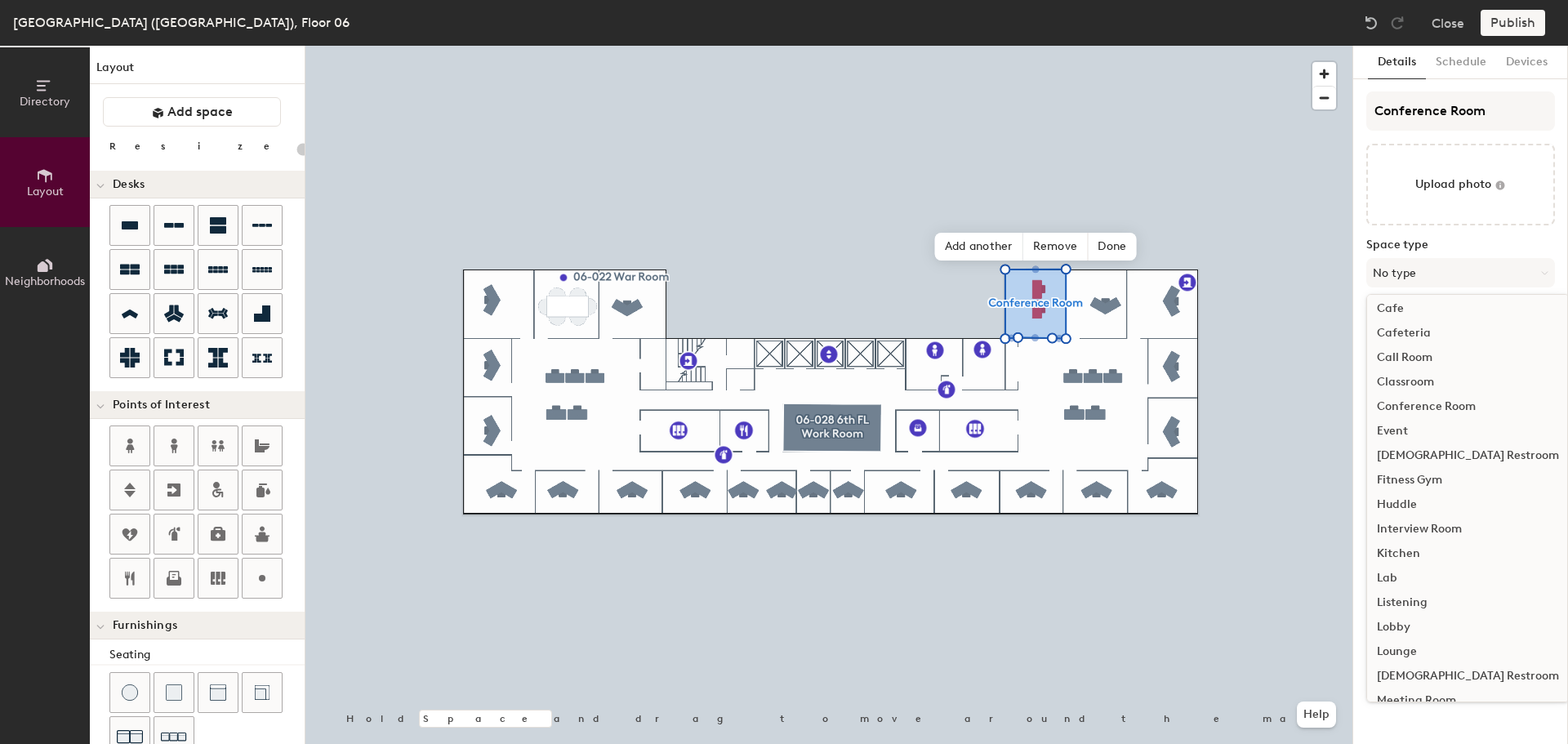
scroll to position [82, 0]
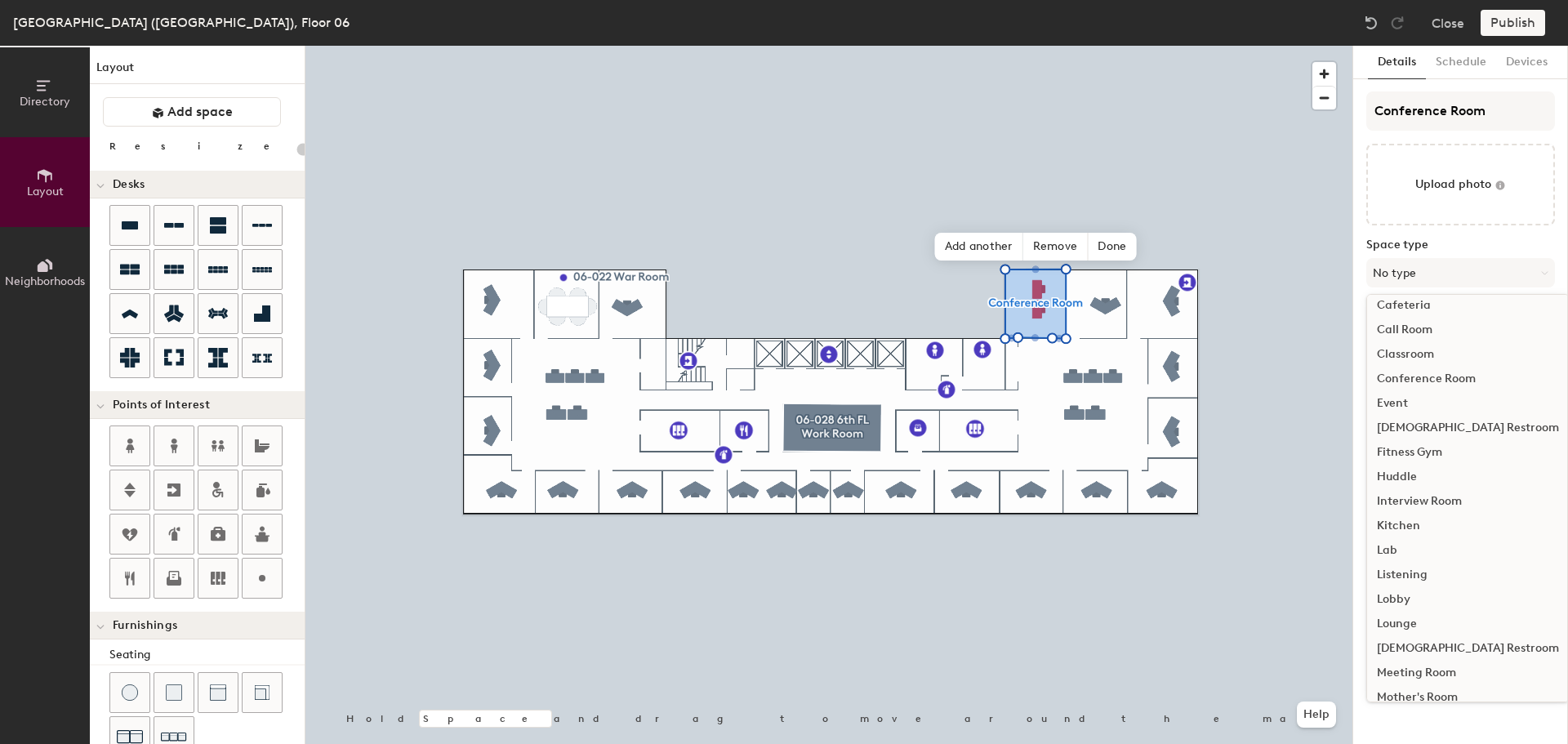
click at [1450, 380] on div "Conference Room" at bounding box center [1468, 379] width 202 height 24
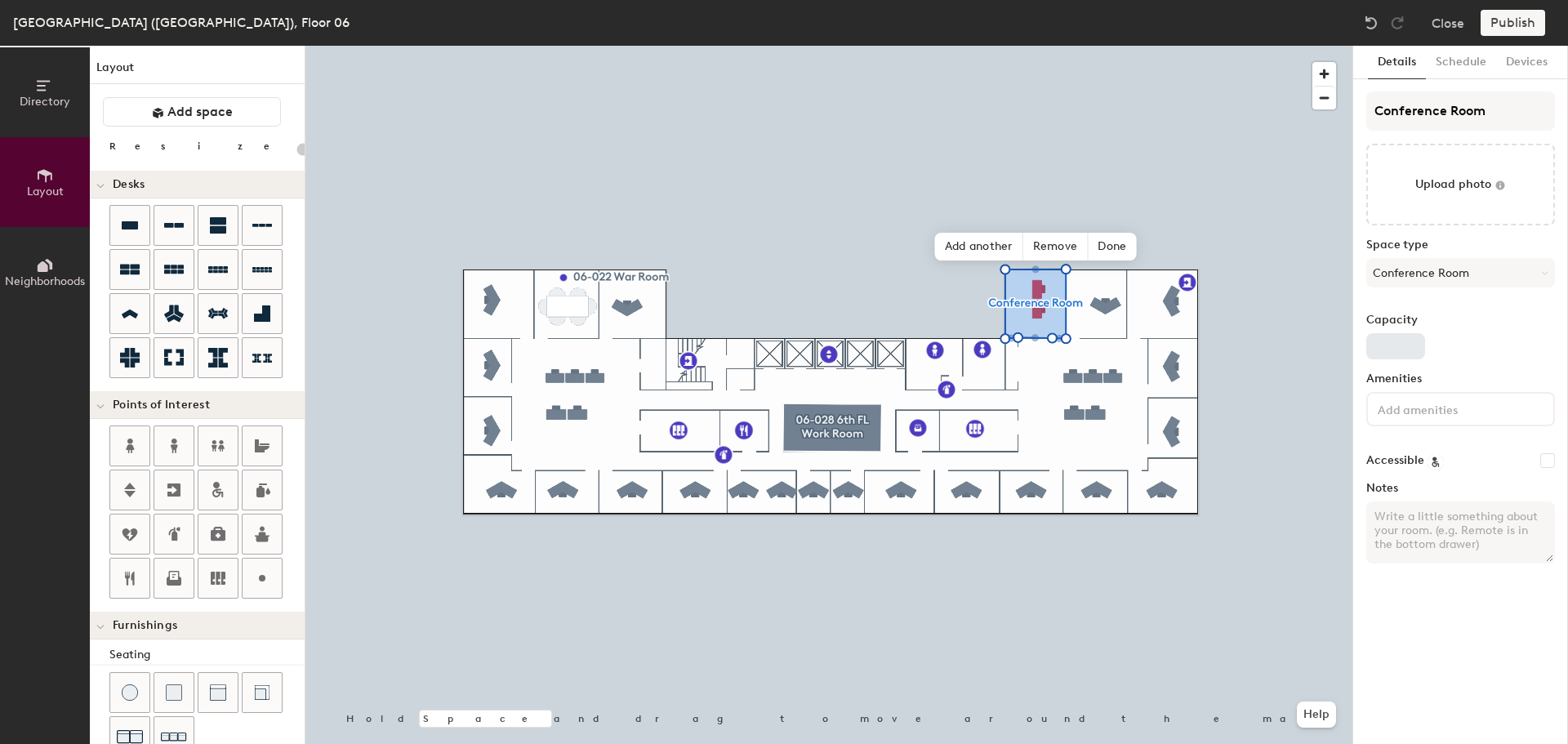
type input "20"
click at [1389, 347] on input "Capacity" at bounding box center [1396, 346] width 59 height 26
type input "8"
type input "20"
type input "8"
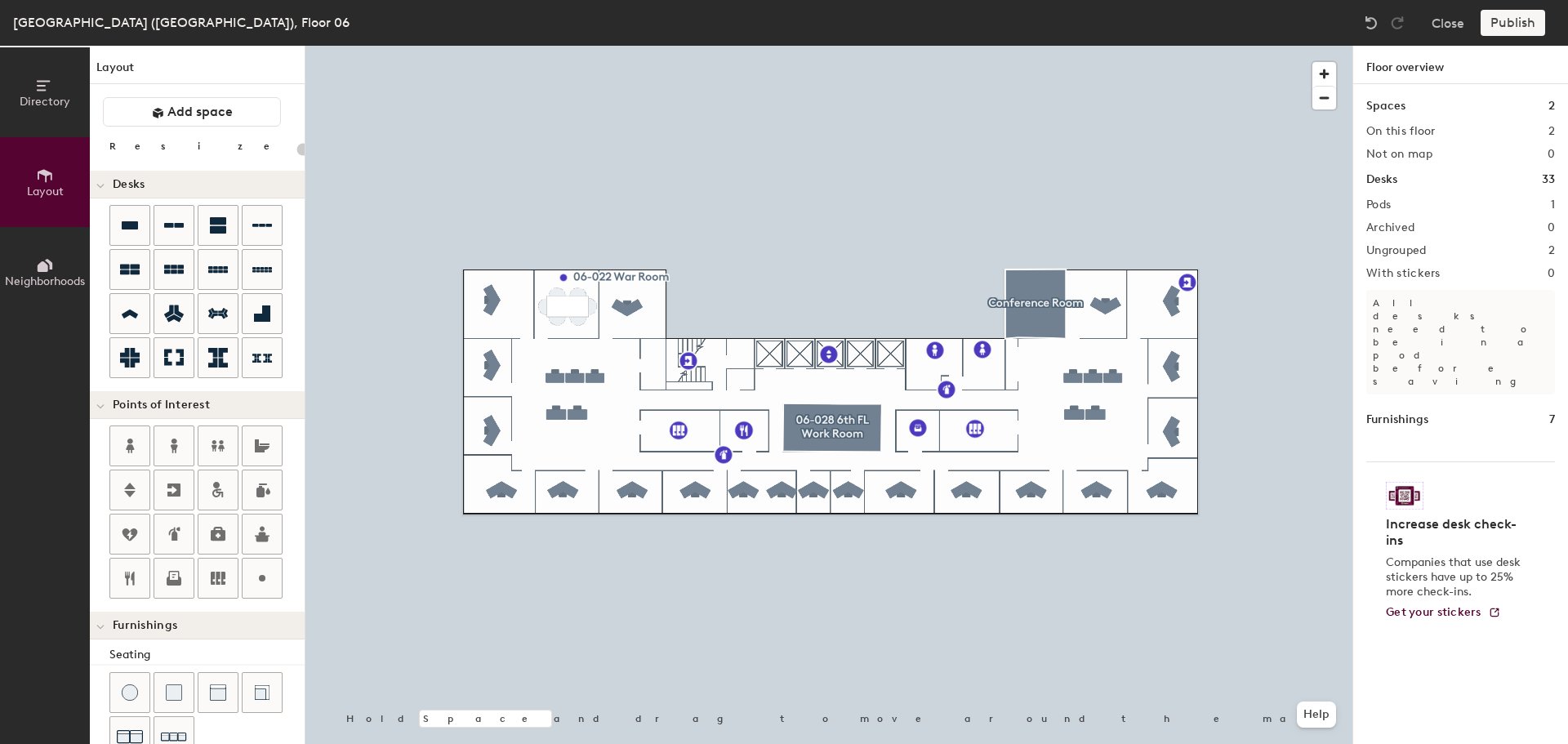
click at [1530, 30] on div "Publish" at bounding box center [1519, 23] width 75 height 26
click at [1508, 23] on div "Publish" at bounding box center [1519, 23] width 75 height 26
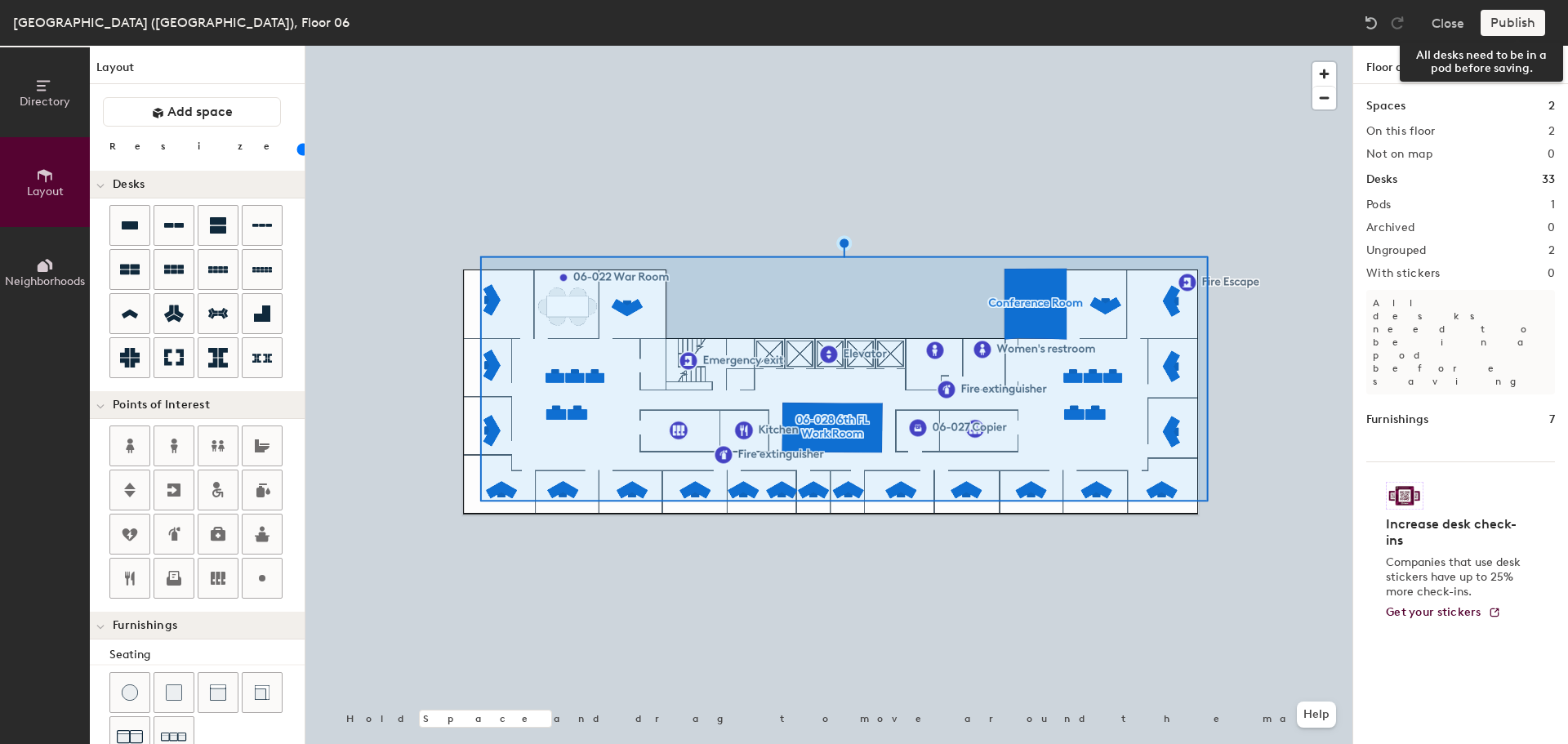
click at [1515, 21] on div "Publish" at bounding box center [1519, 23] width 75 height 26
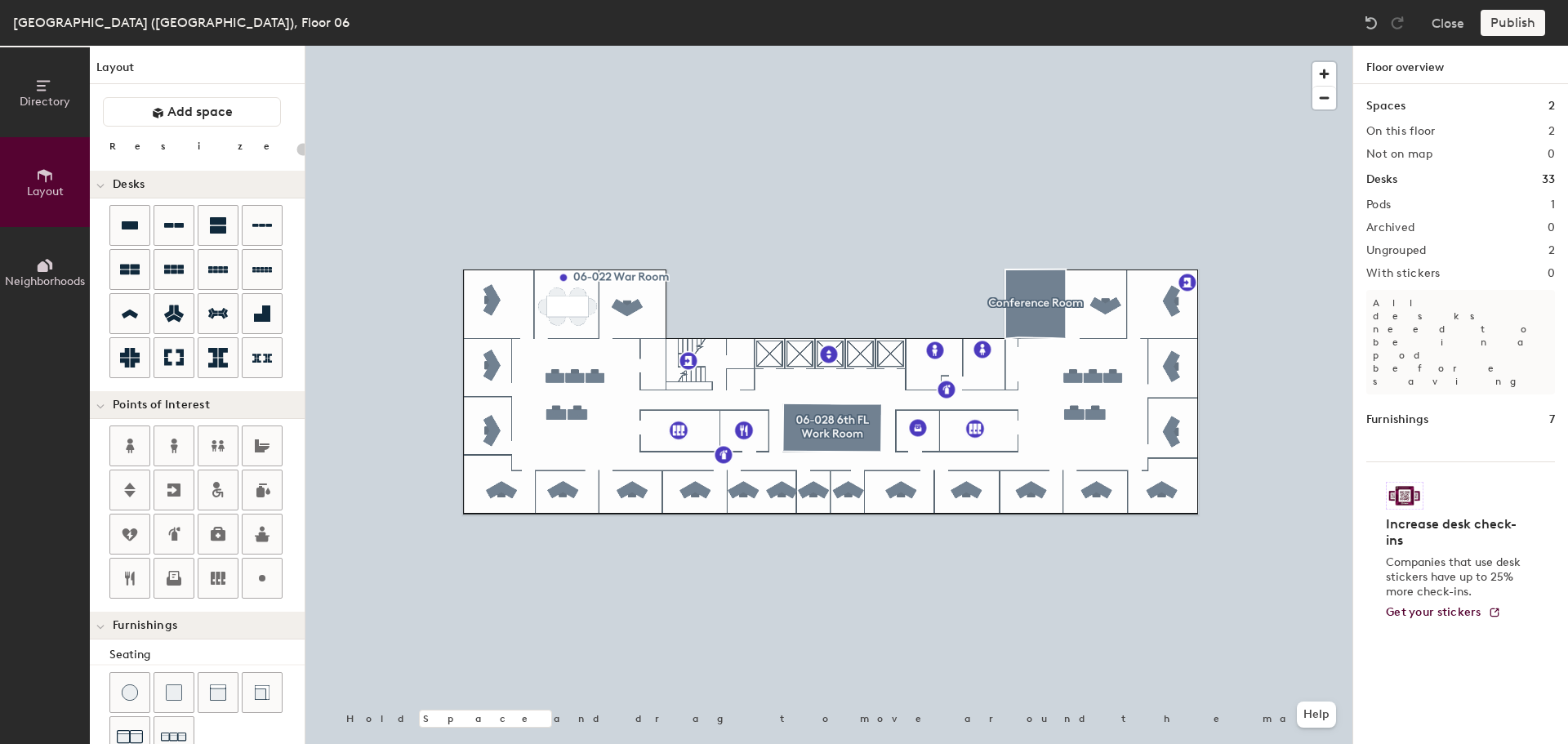
click at [1519, 17] on div "Publish" at bounding box center [1519, 23] width 75 height 26
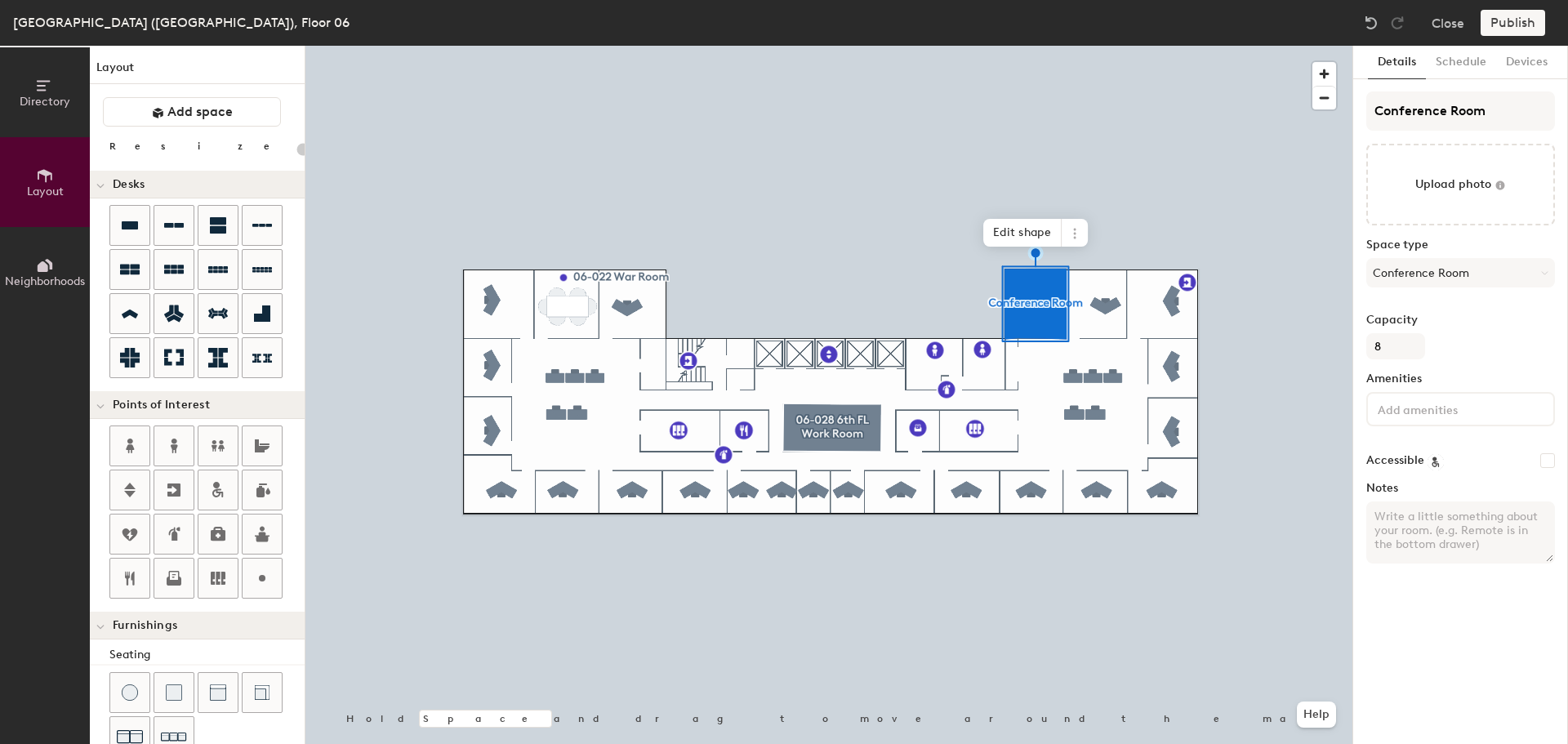
type input "20"
click at [1372, 112] on input "Conference Room" at bounding box center [1461, 110] width 189 height 39
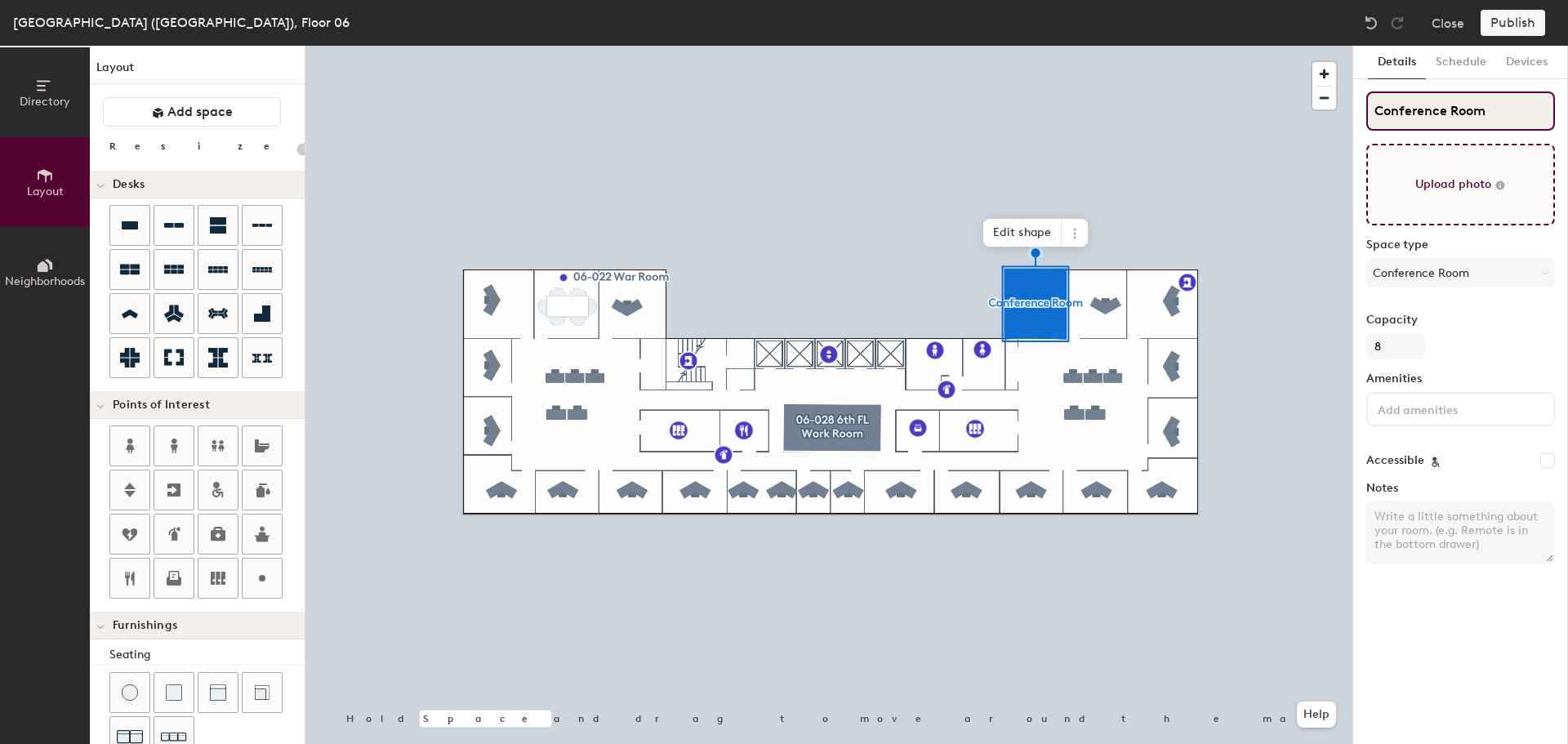
type input "6Conference Room"
type input "20"
type input "6-Conference Room"
type input "20"
type input "6-1Conference Room"
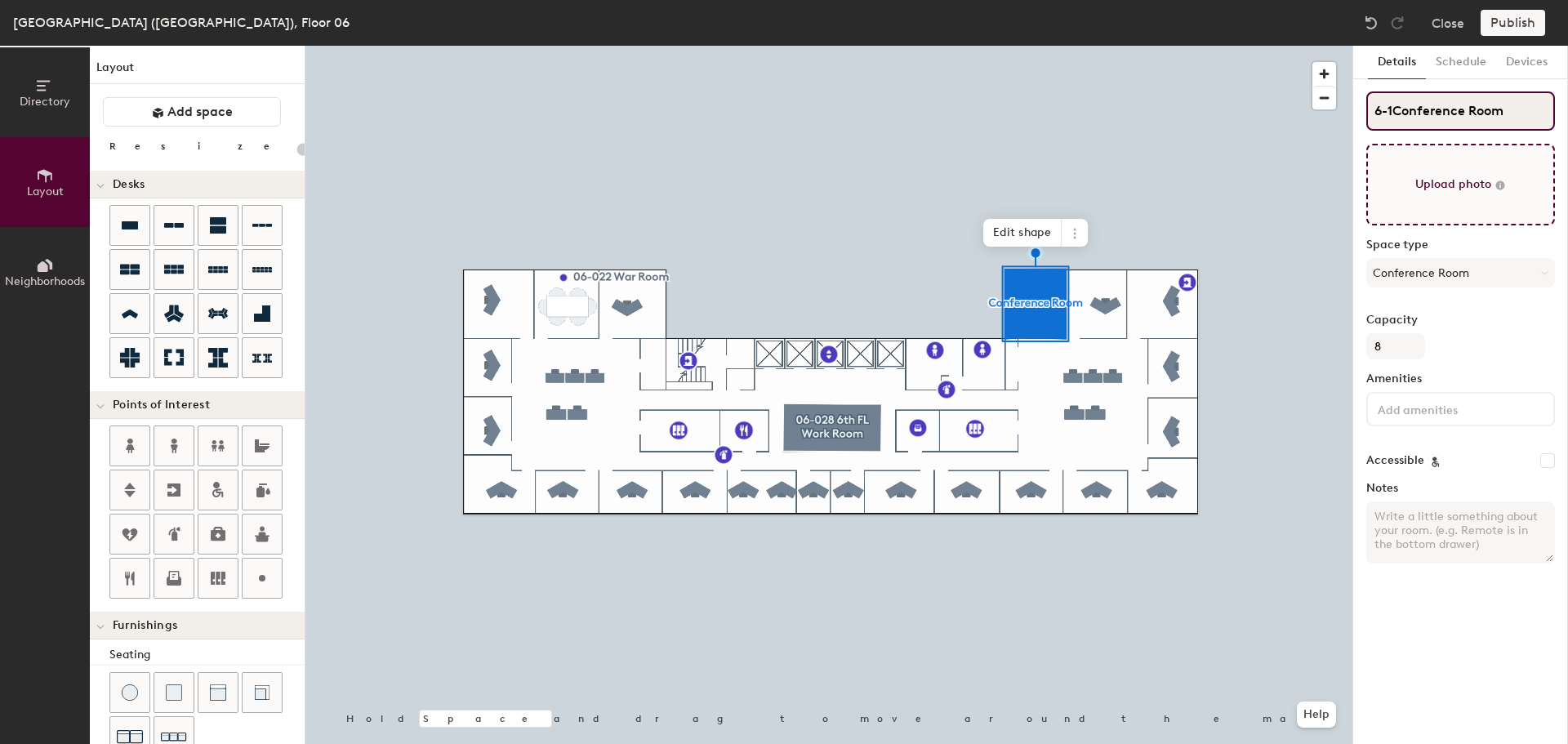
type input "20"
type input "6-1 Conference Room"
type input "20"
type input "6-1 Conference Room"
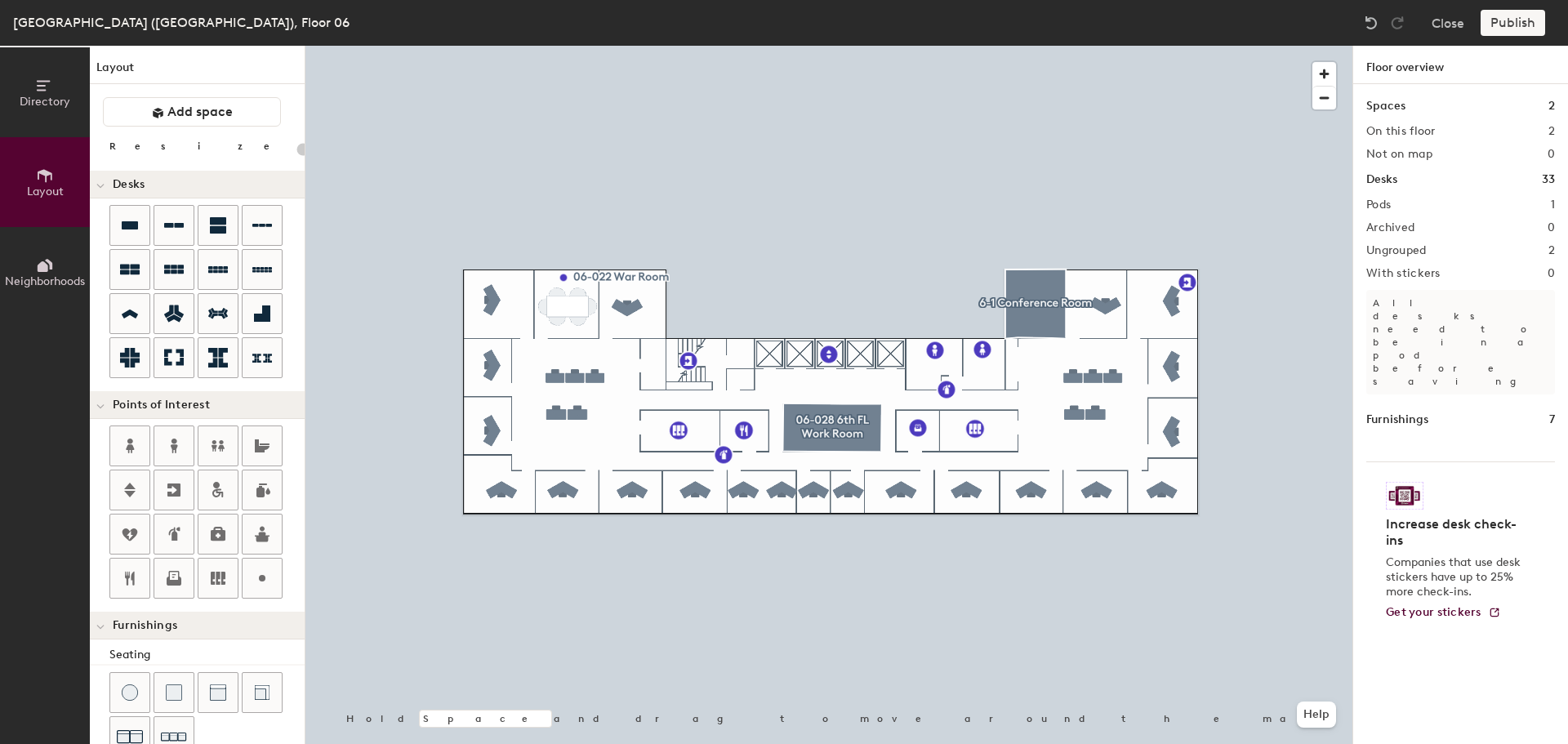
click at [1503, 20] on div "Publish" at bounding box center [1519, 23] width 75 height 26
click at [1513, 26] on div "Publish" at bounding box center [1519, 23] width 75 height 26
click at [1042, 46] on div at bounding box center [829, 46] width 1048 height 0
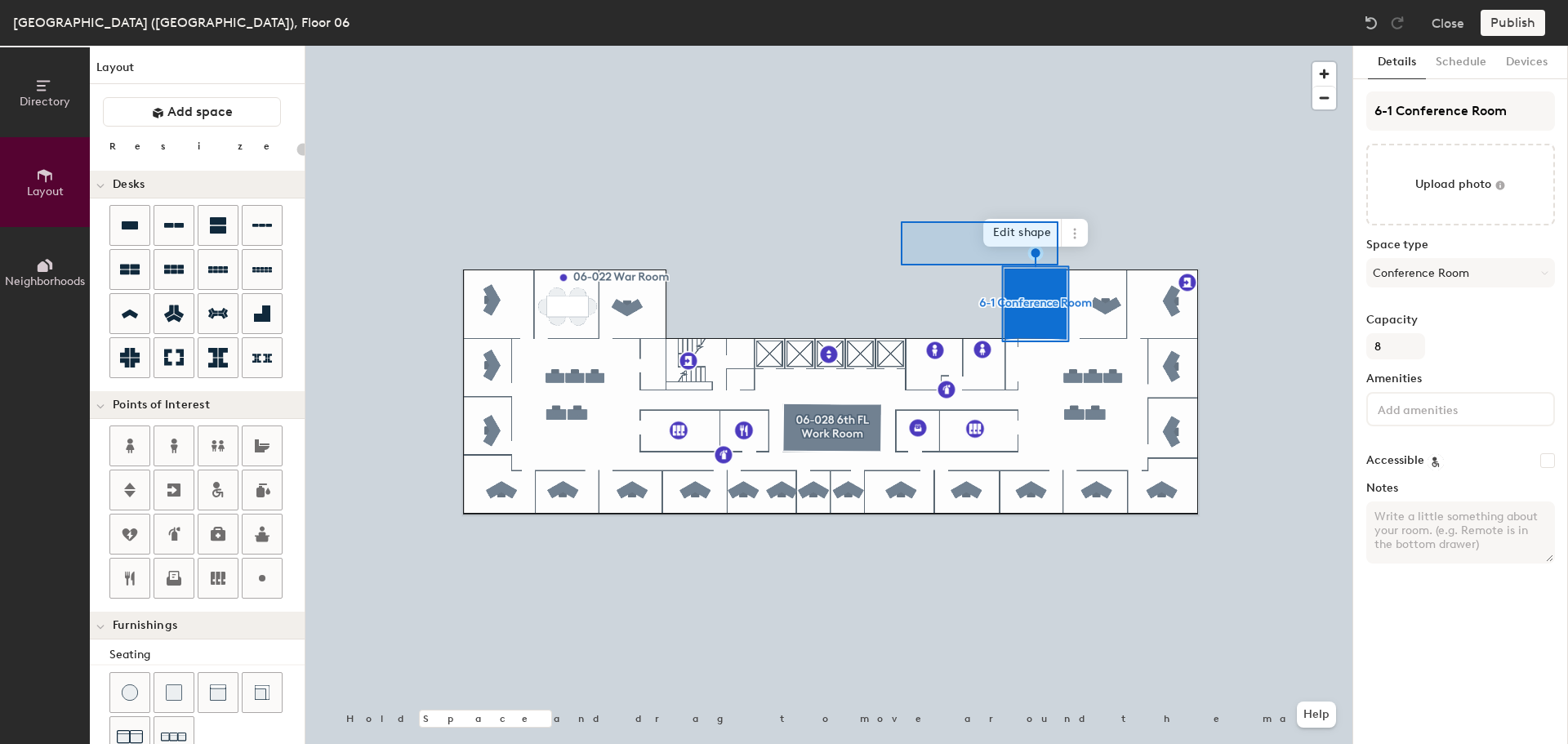
click at [898, 46] on div at bounding box center [829, 46] width 1048 height 0
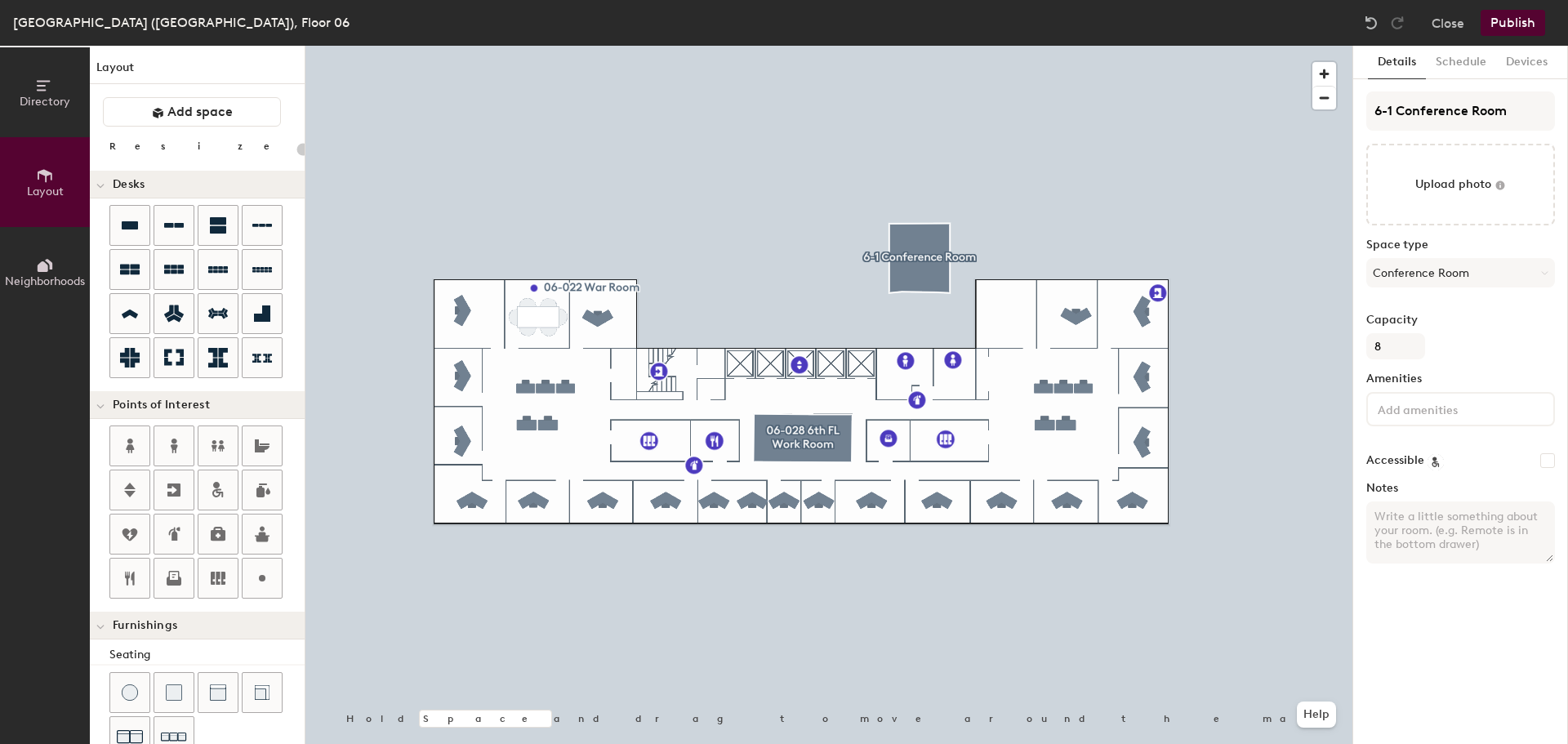
type input "20"
